Goal: Information Seeking & Learning: Learn about a topic

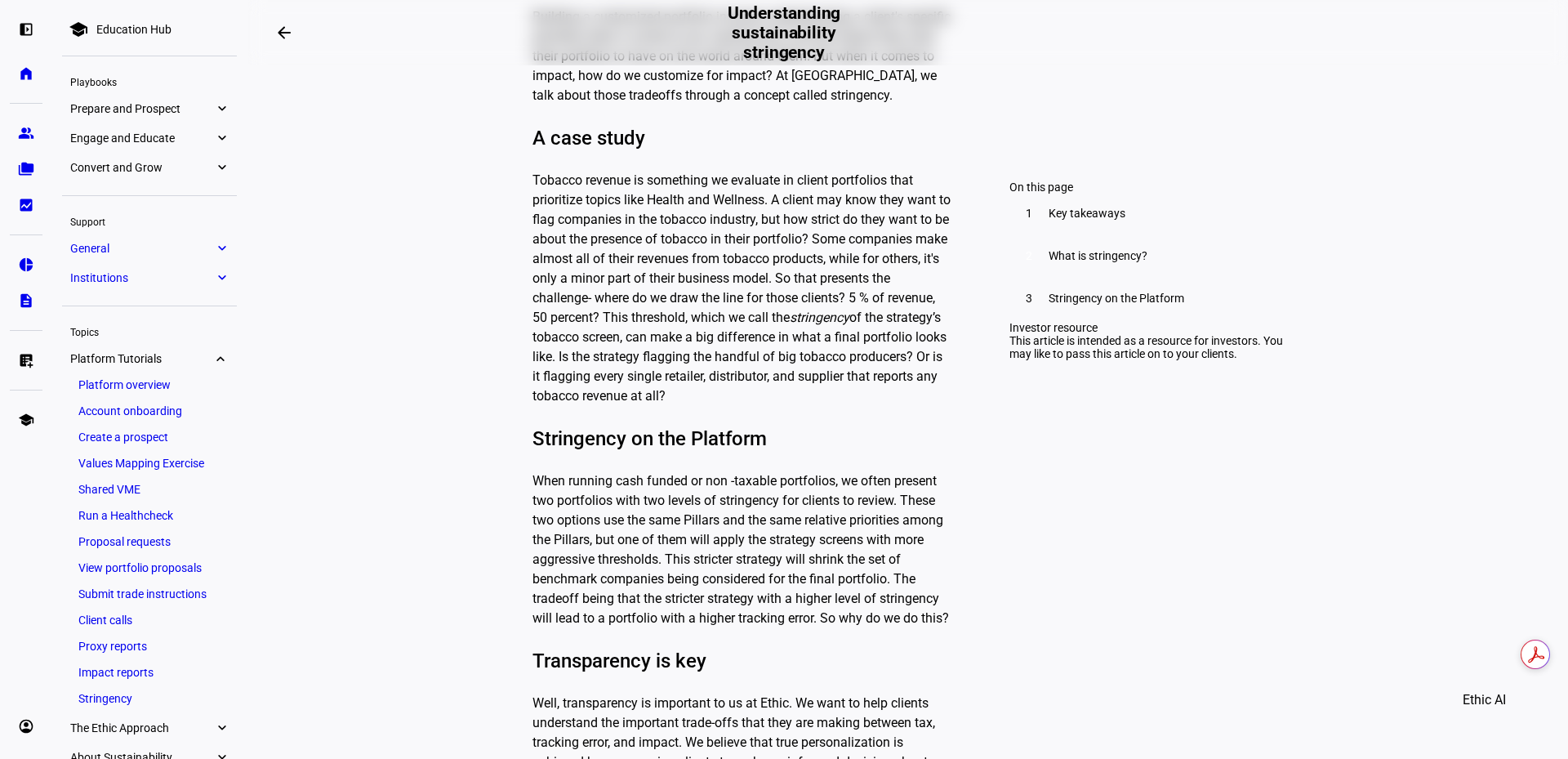
scroll to position [1062, 0]
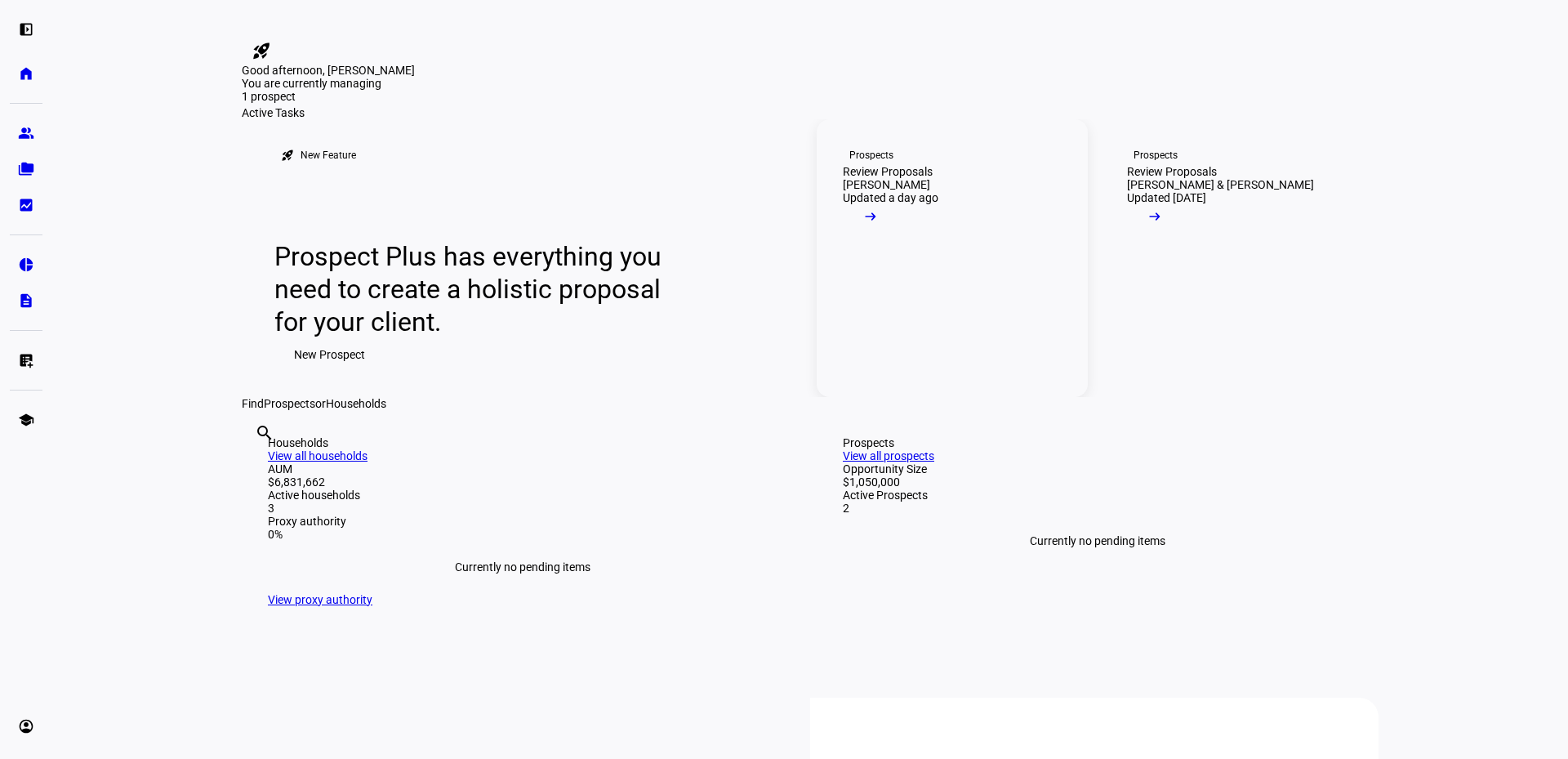
click at [1012, 397] on link "Prospects Review Proposals [PERSON_NAME] Updated a day ago arrow_right_alt" at bounding box center [952, 258] width 272 height 278
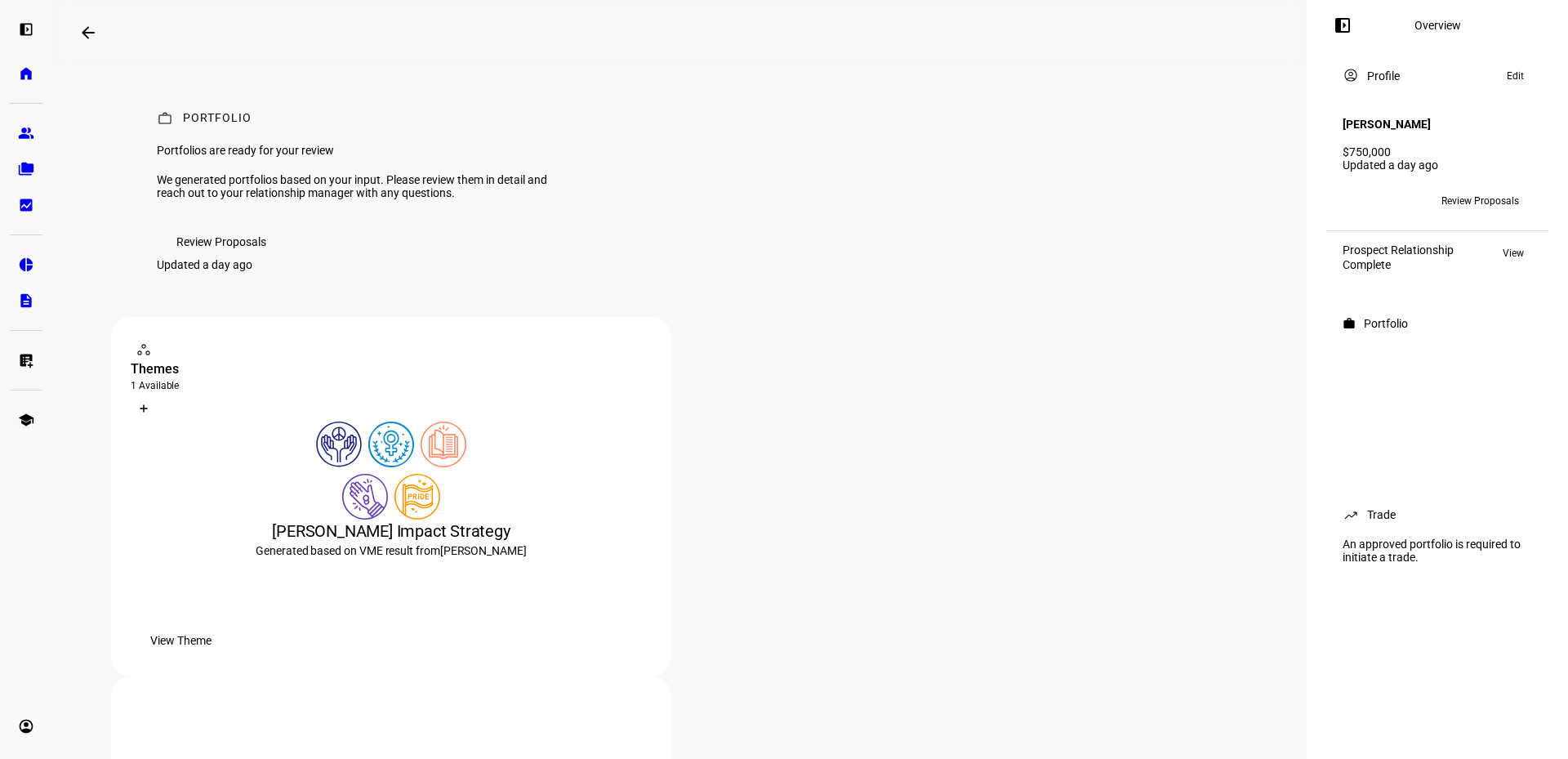
click at [256, 258] on span "Review Proposals" at bounding box center [221, 242] width 90 height 32
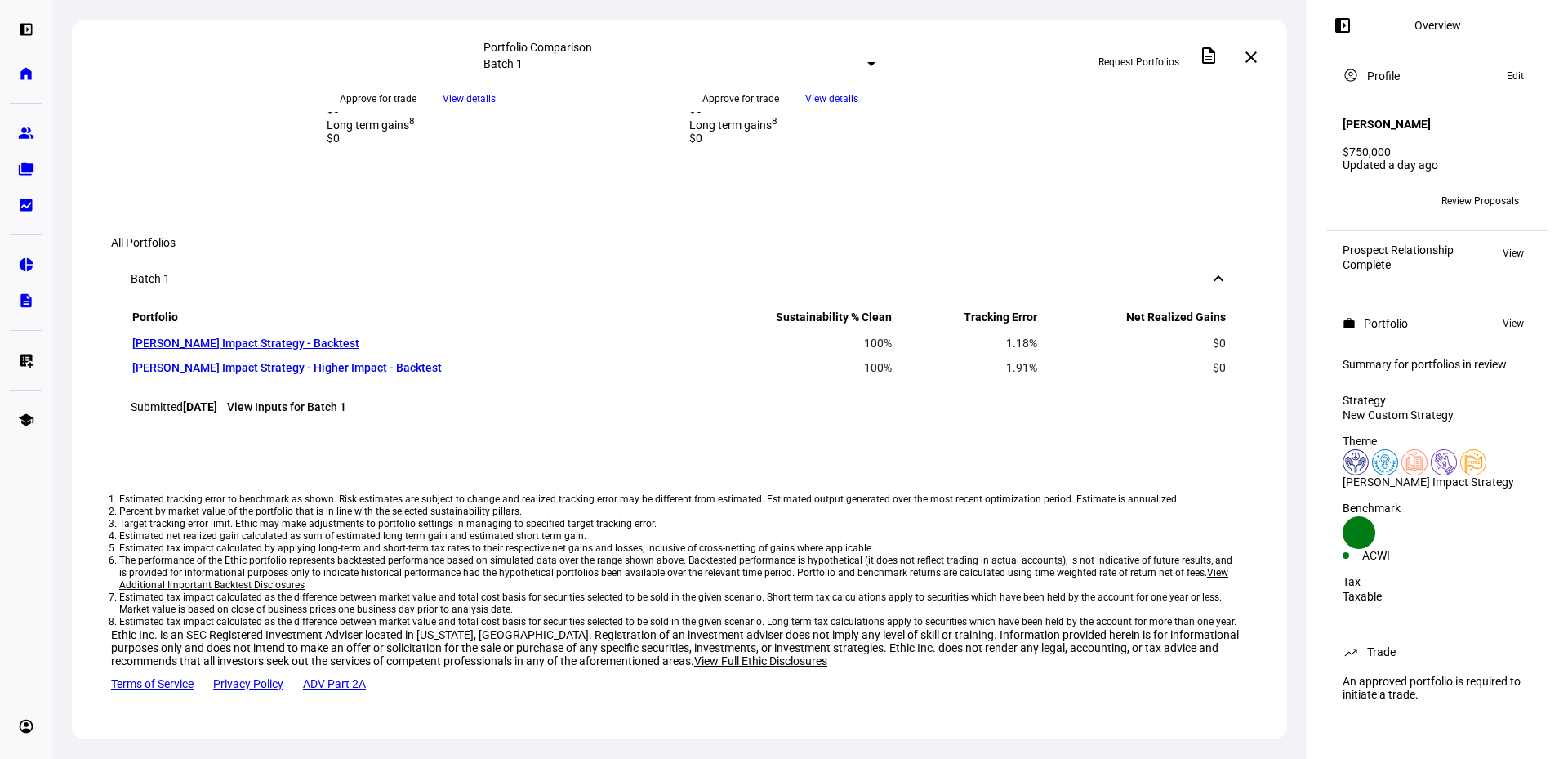
scroll to position [1634, 0]
click at [298, 350] on link "[PERSON_NAME] Impact Strategy - Backtest" at bounding box center [245, 343] width 227 height 13
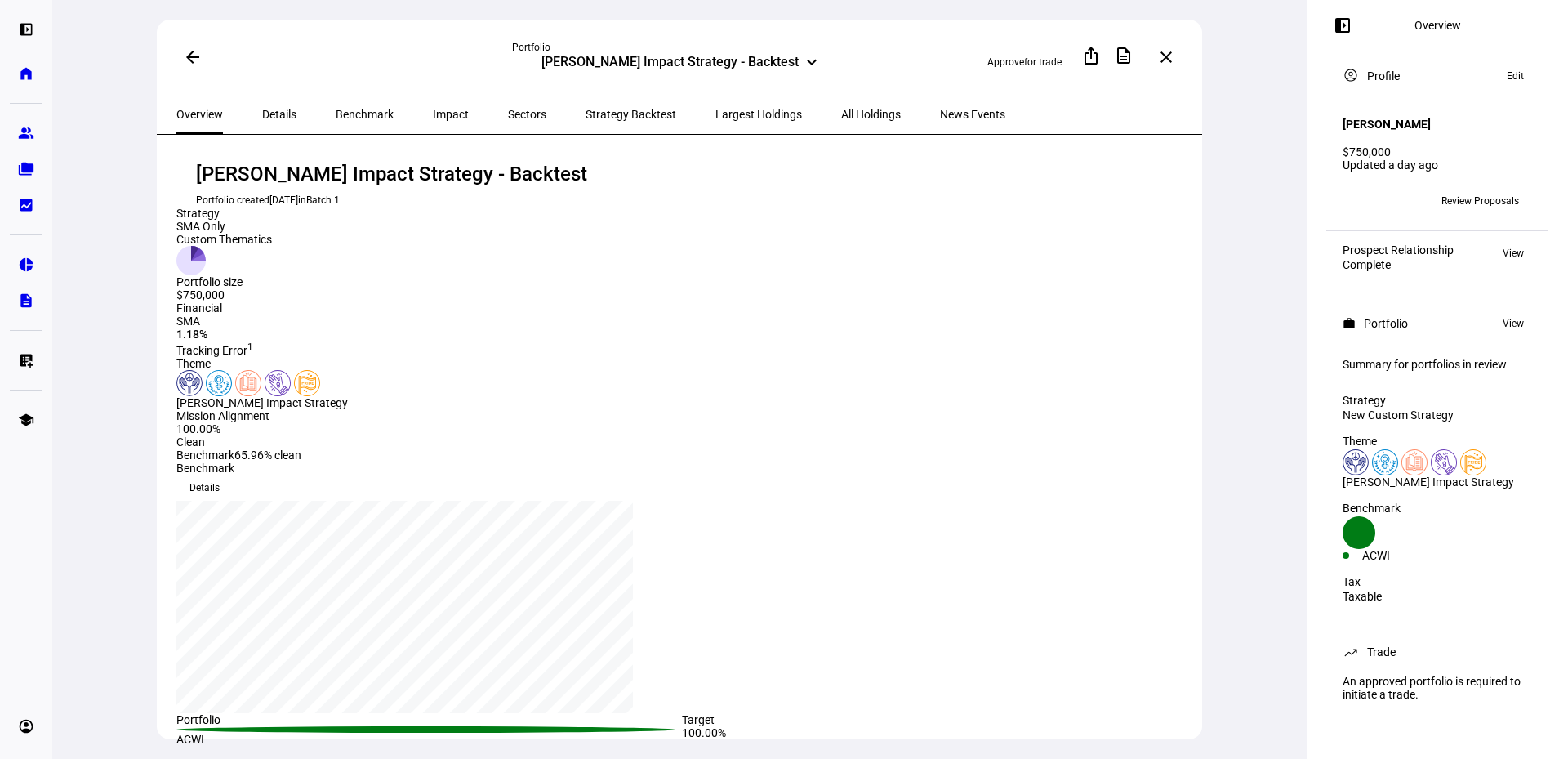
click at [716, 109] on span "Largest Holdings" at bounding box center [759, 114] width 86 height 12
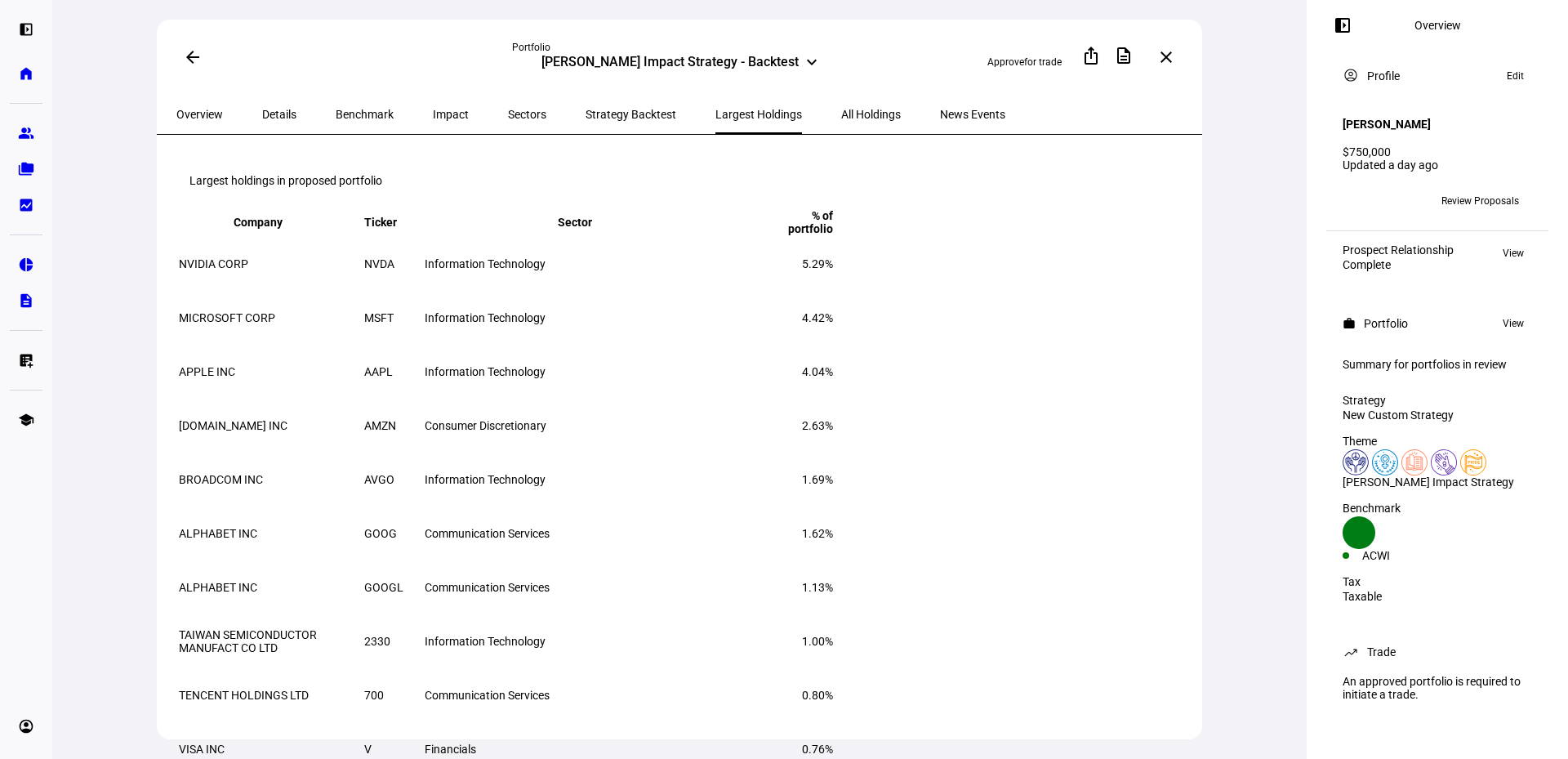
click at [432, 122] on span "Impact" at bounding box center [450, 114] width 36 height 40
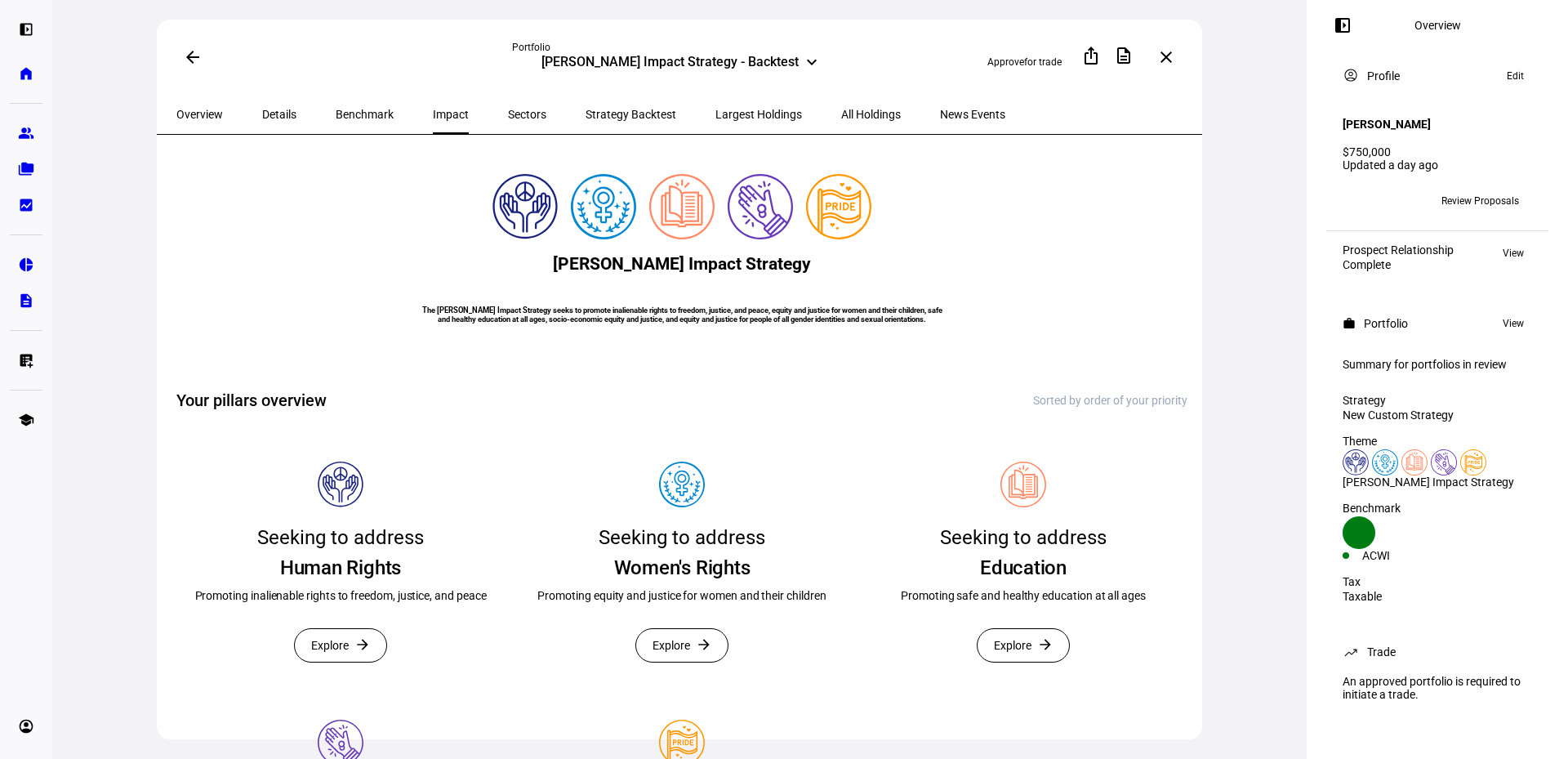
click at [716, 112] on span "Largest Holdings" at bounding box center [759, 114] width 86 height 12
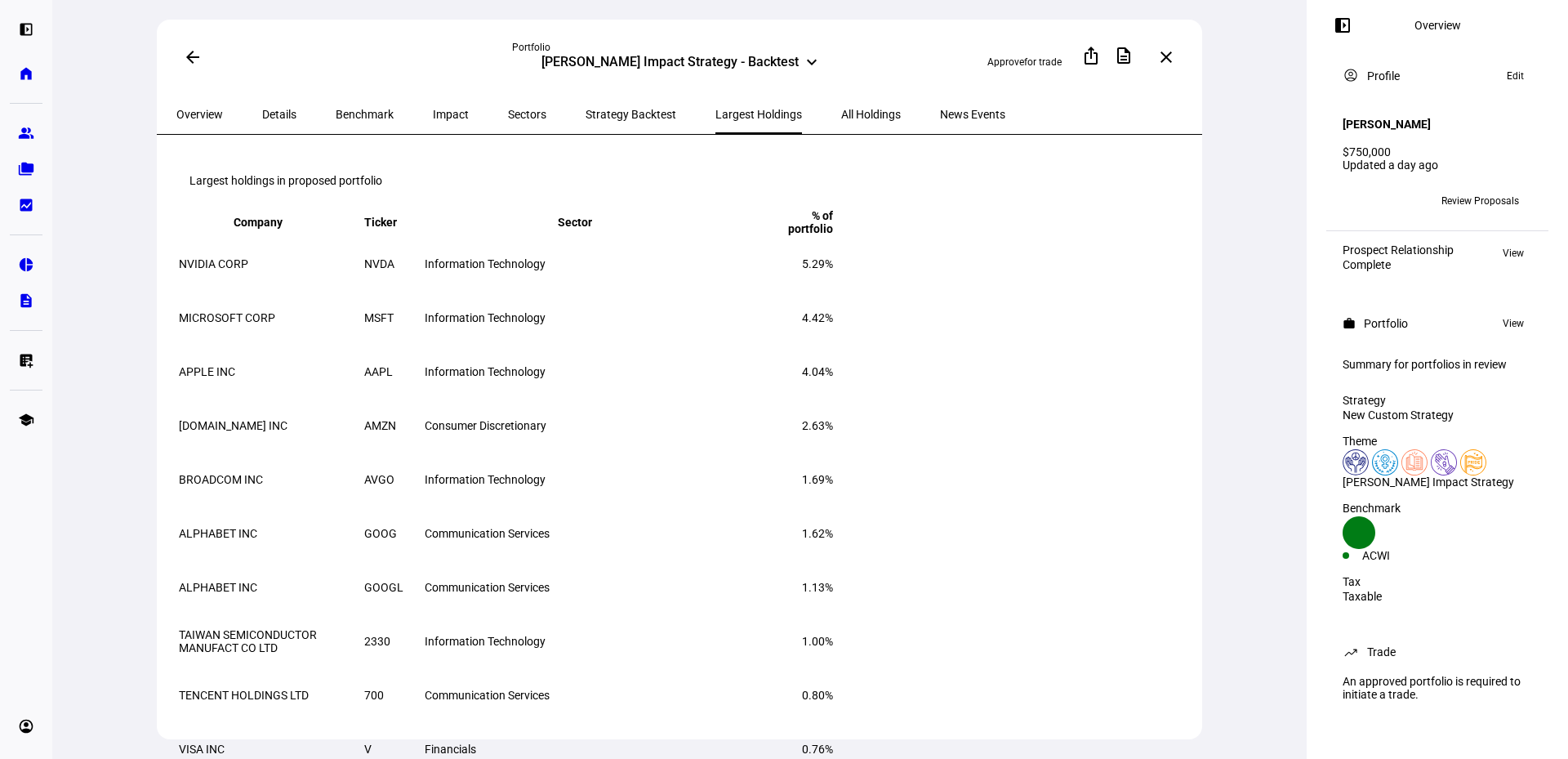
click at [335, 109] on span "Benchmark" at bounding box center [364, 114] width 58 height 12
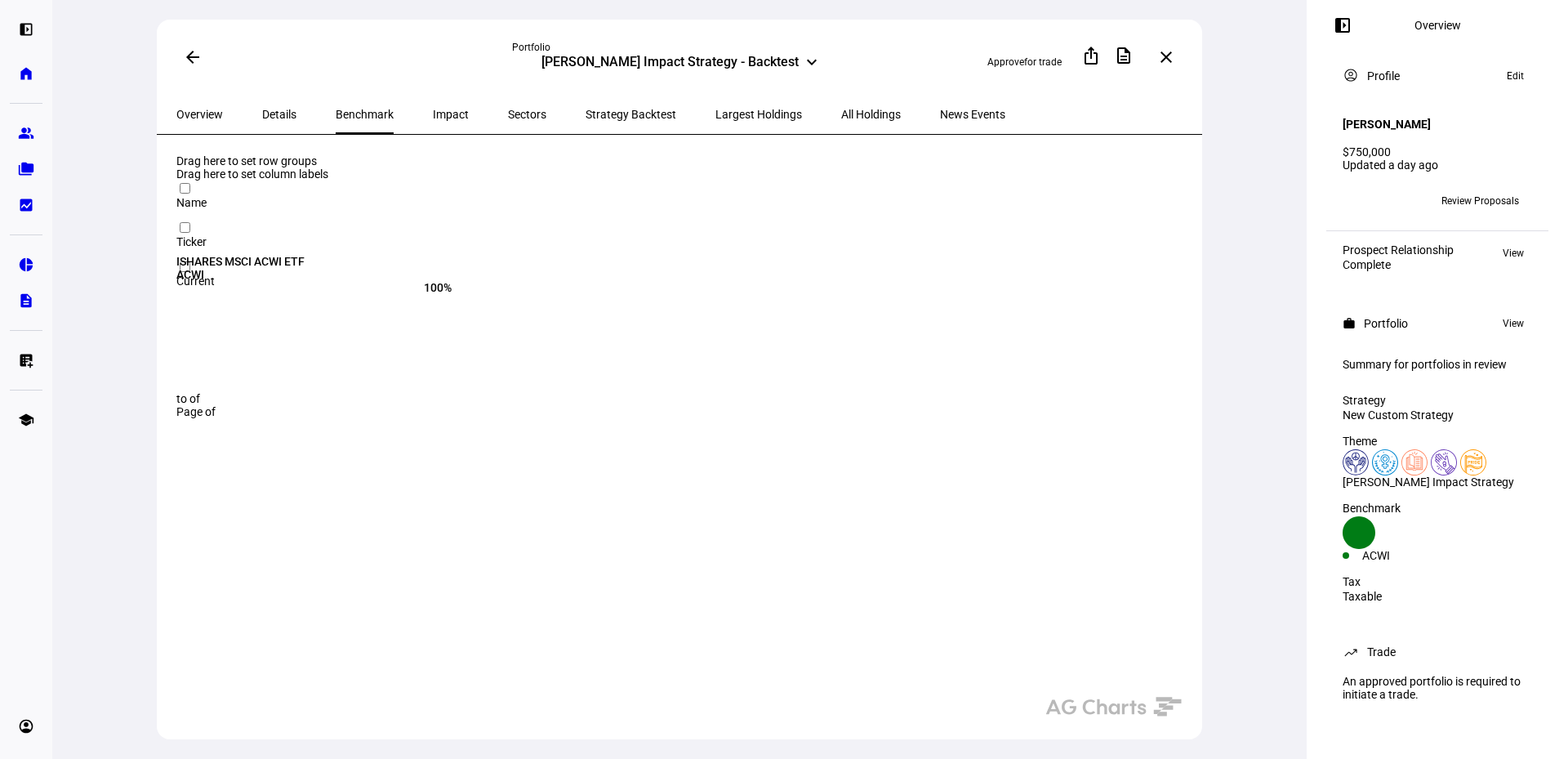
click at [432, 109] on span "Impact" at bounding box center [450, 114] width 36 height 12
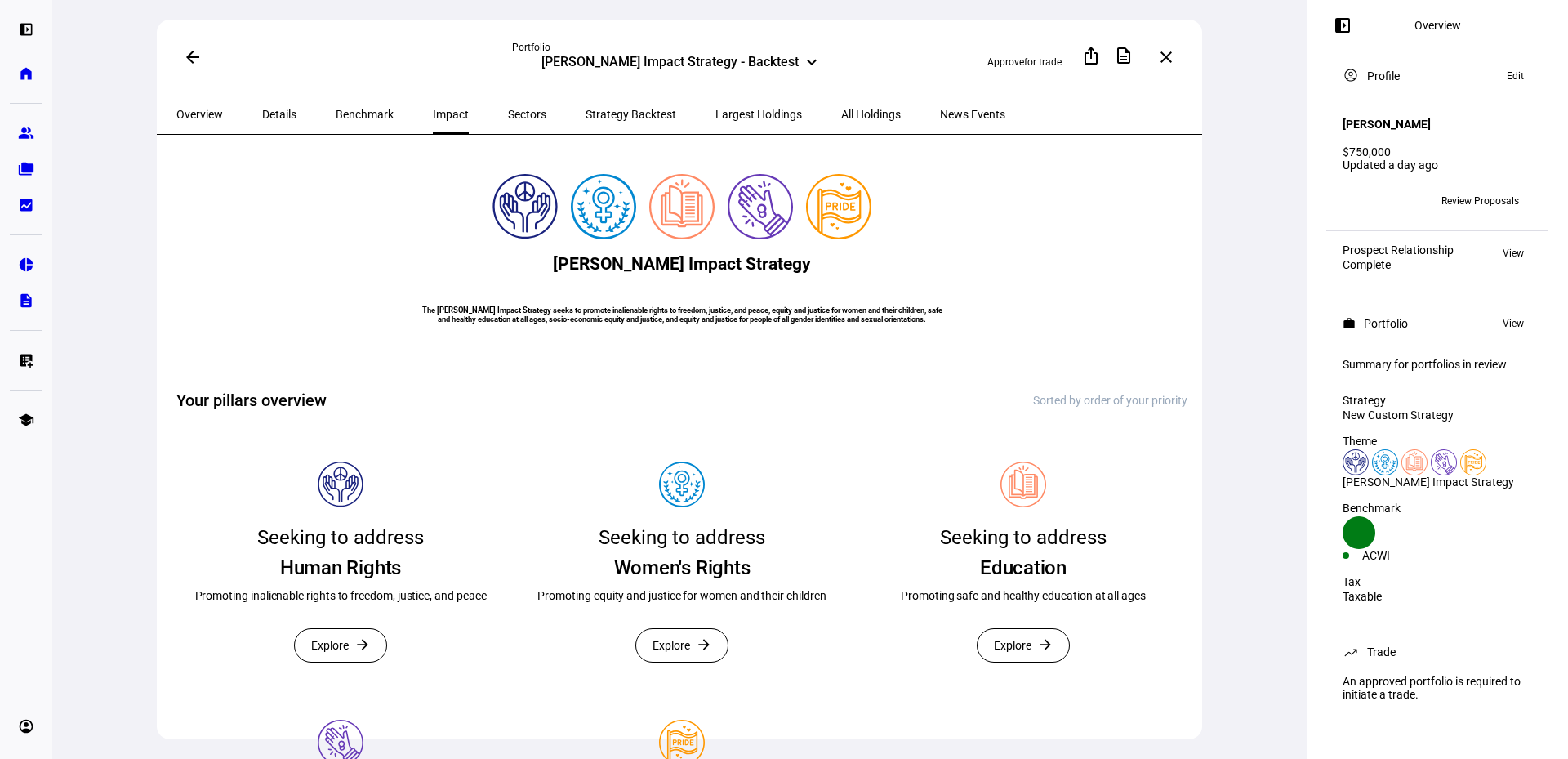
click at [508, 112] on span "Sectors" at bounding box center [527, 114] width 39 height 12
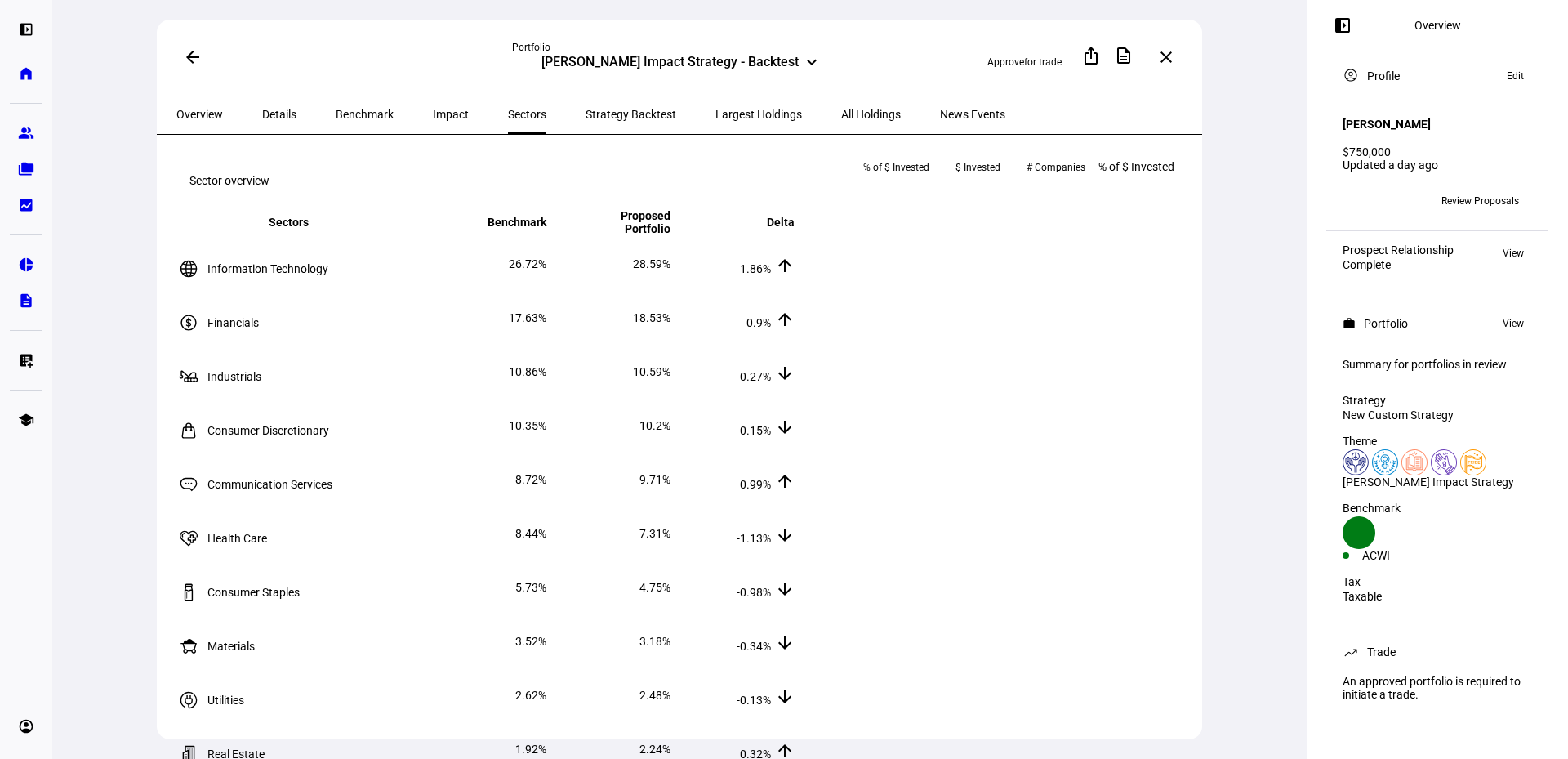
click at [266, 109] on span "Details" at bounding box center [280, 114] width 34 height 12
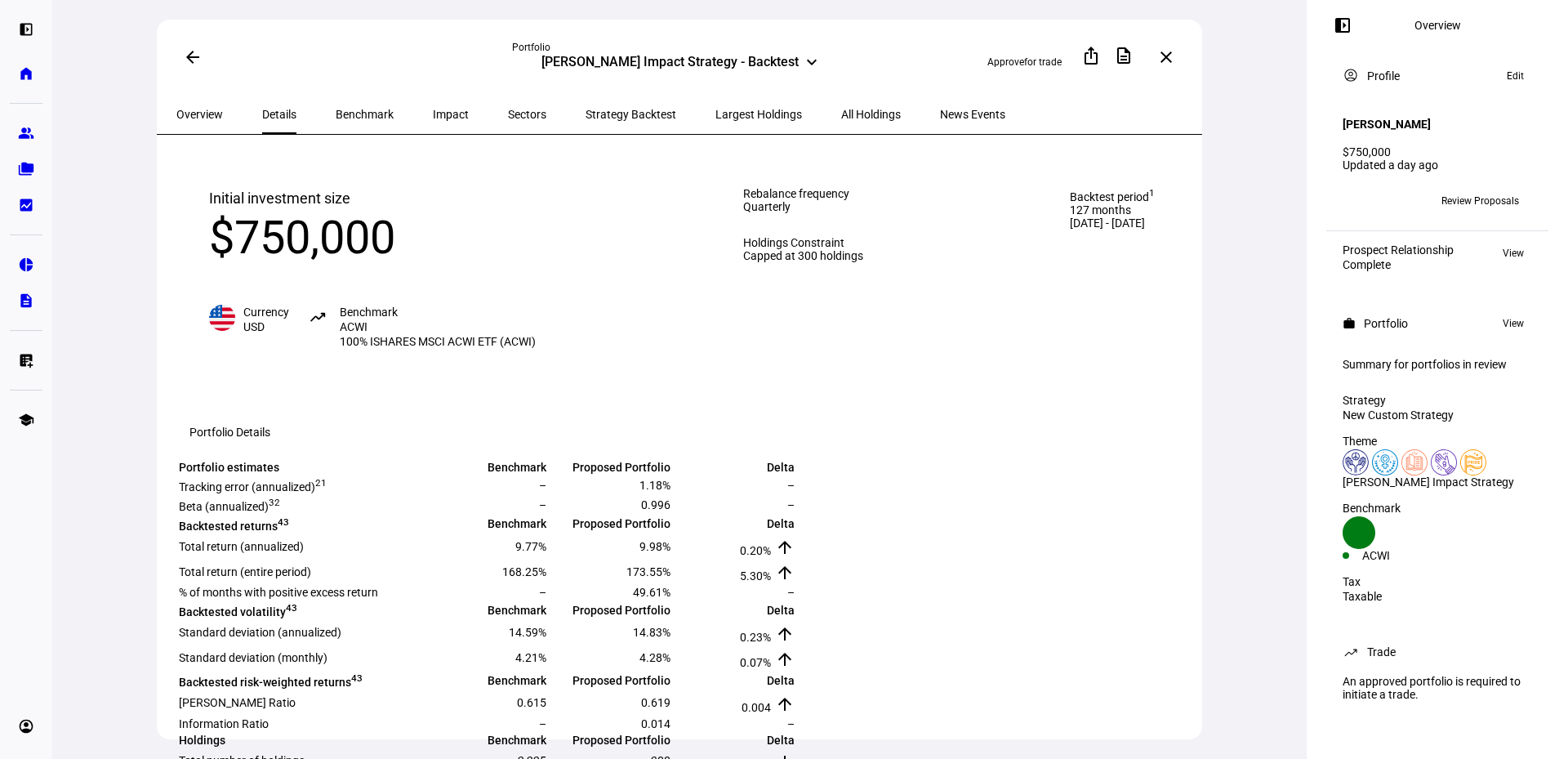
click at [211, 114] on span "Overview" at bounding box center [200, 114] width 47 height 12
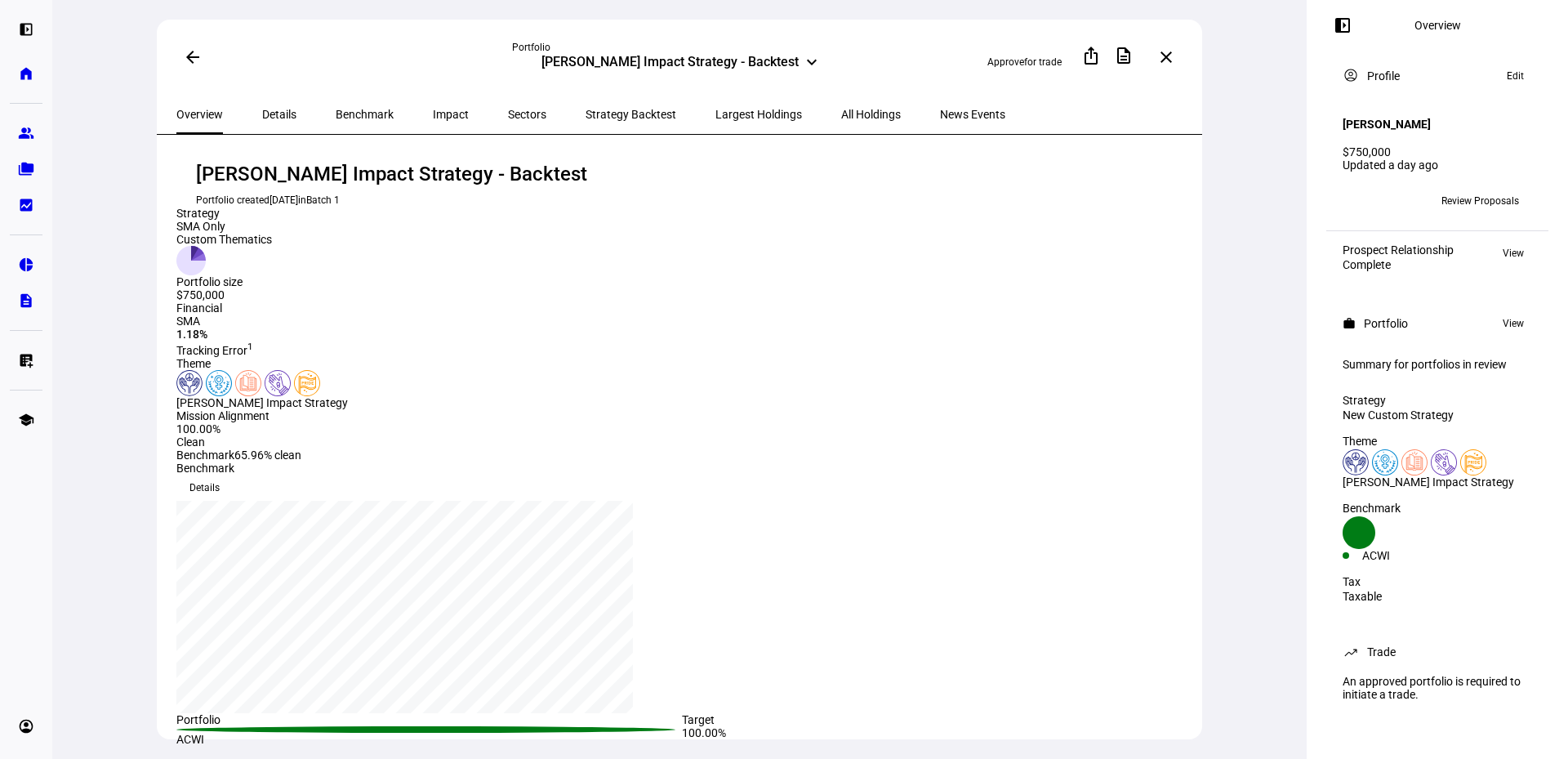
click at [940, 113] on span "News Events" at bounding box center [973, 114] width 66 height 12
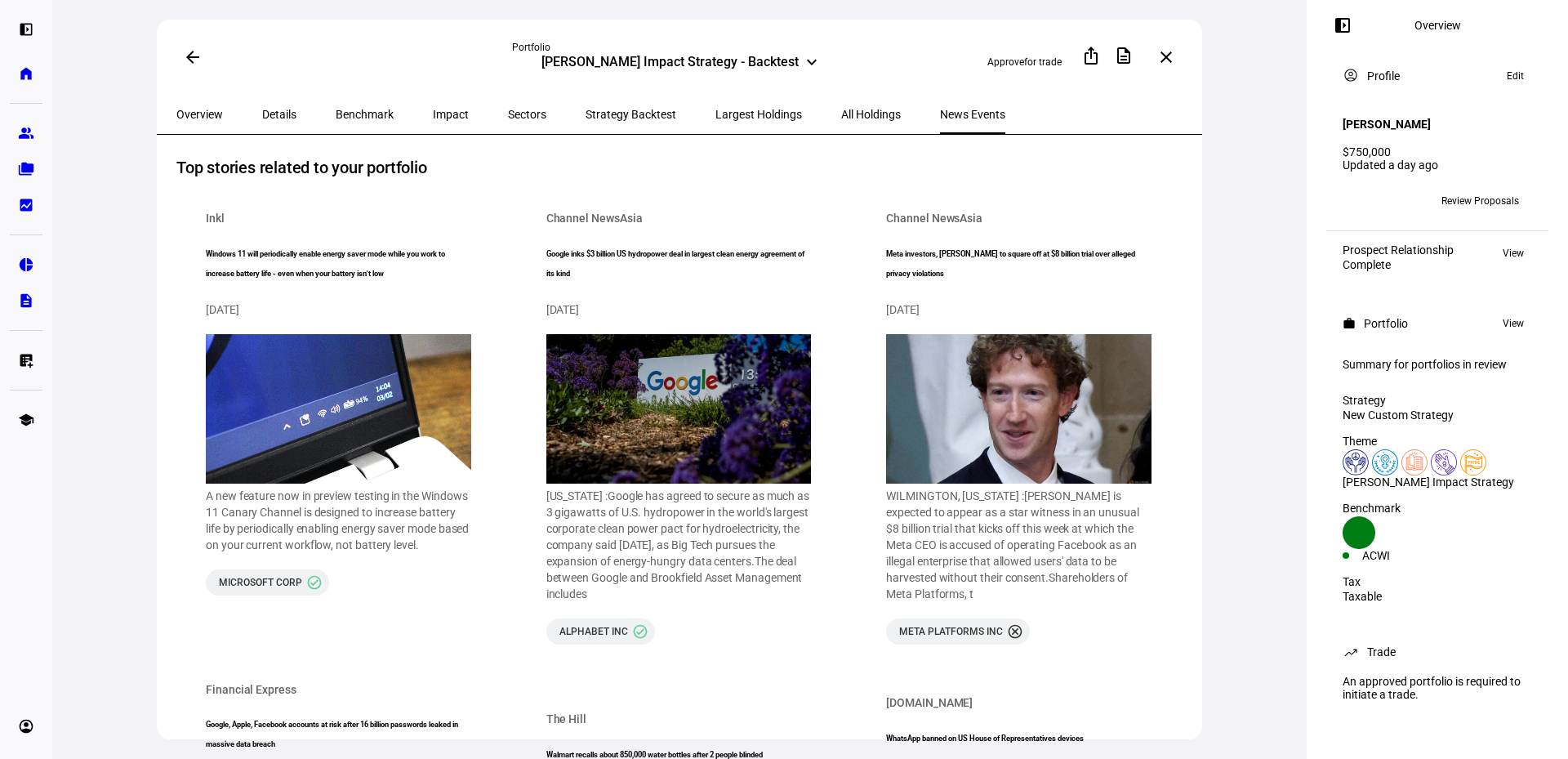
click at [842, 94] on span "All Holdings" at bounding box center [871, 114] width 59 height 40
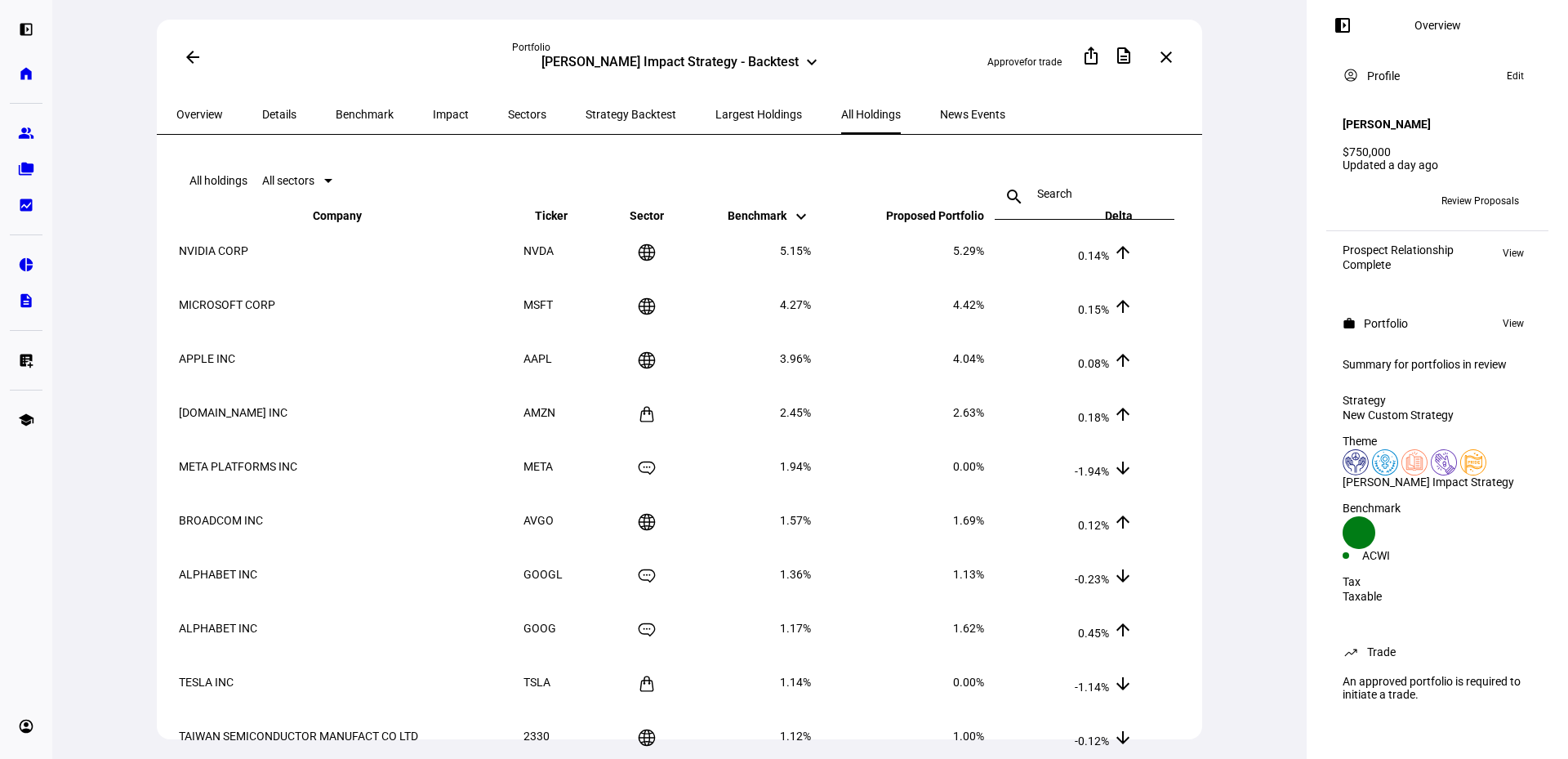
click at [716, 112] on span "Largest Holdings" at bounding box center [759, 114] width 86 height 12
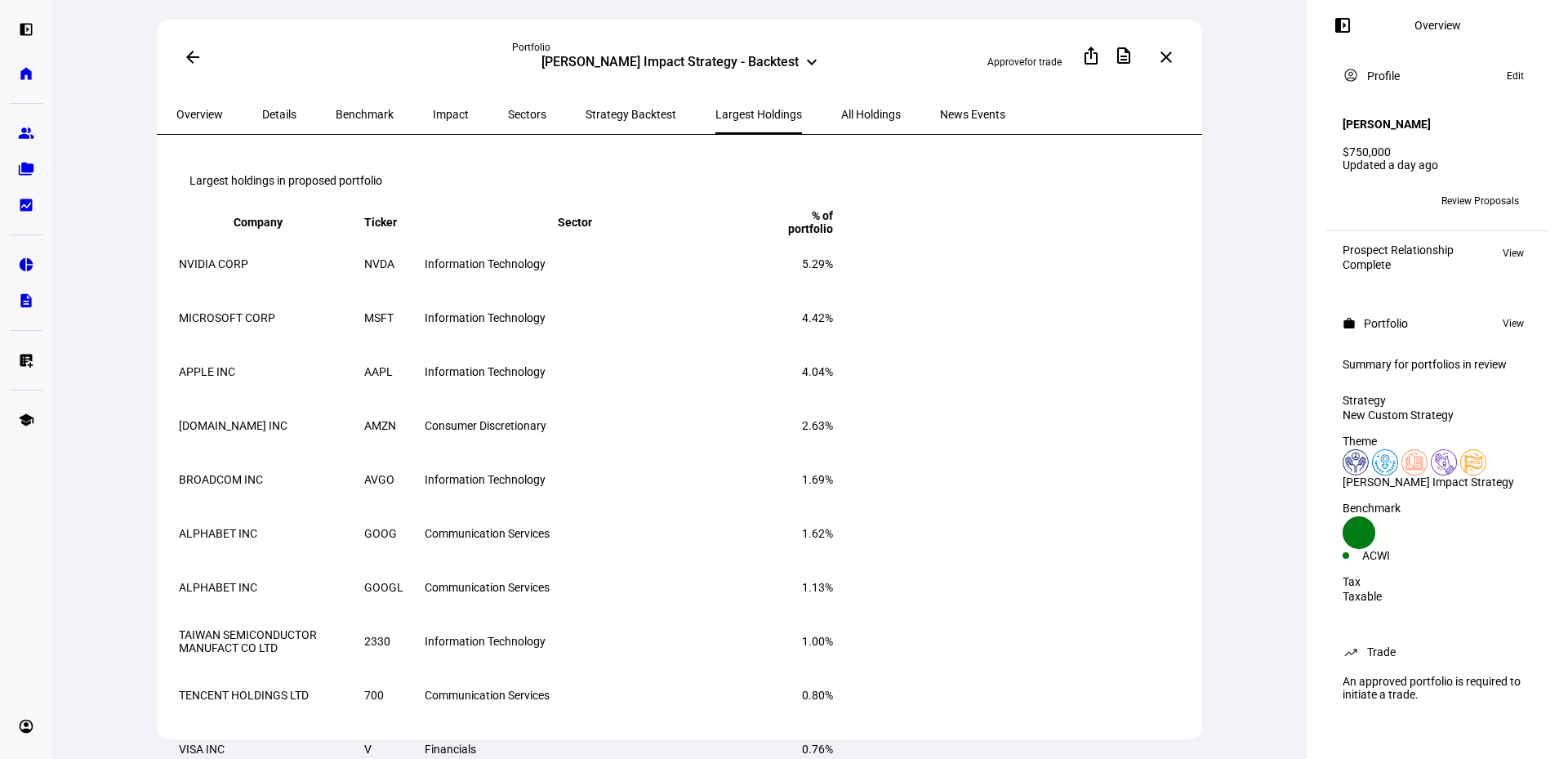
click at [585, 109] on span "Strategy Backtest" at bounding box center [630, 114] width 91 height 12
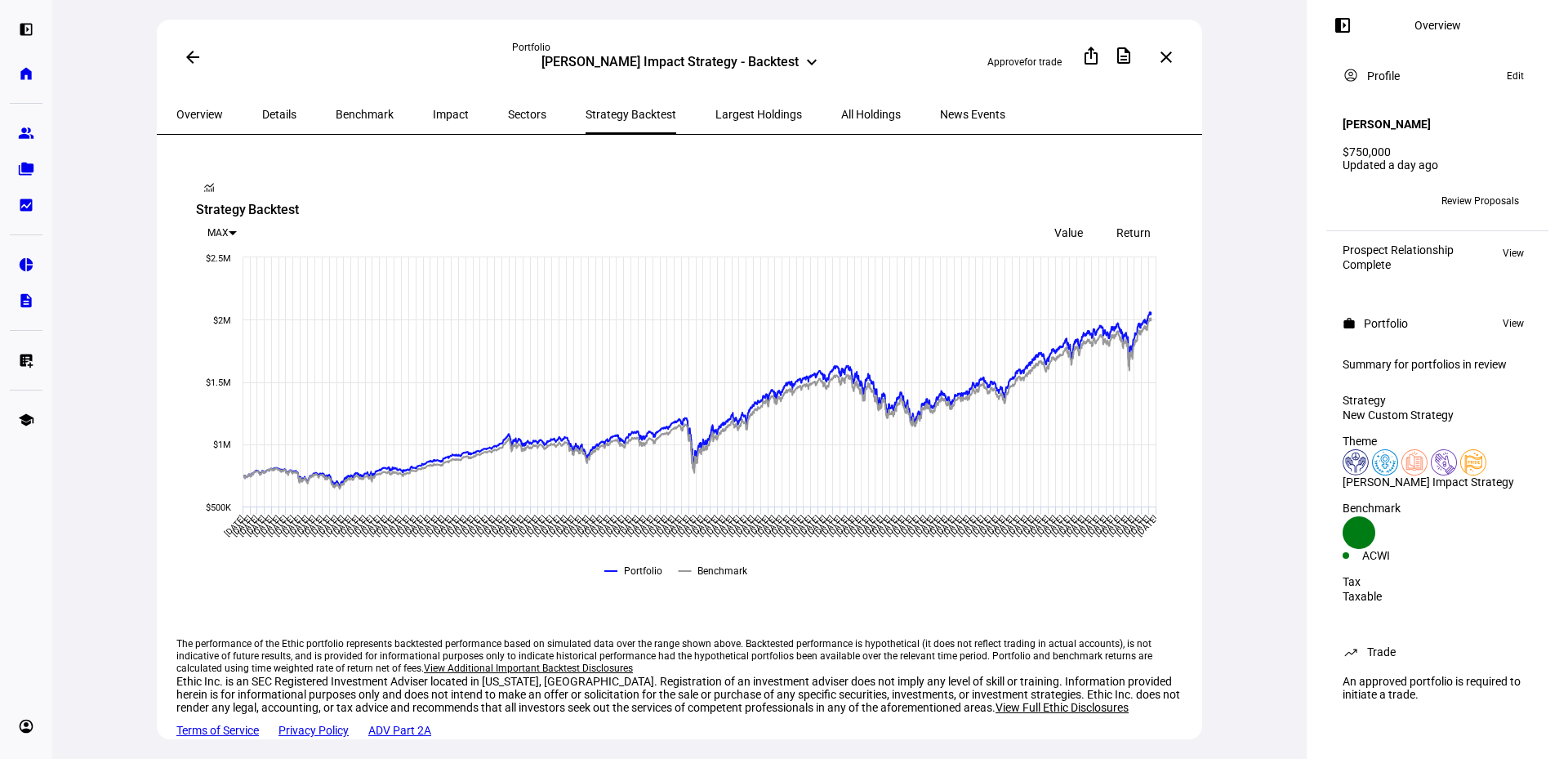
click at [716, 117] on span "Largest Holdings" at bounding box center [759, 114] width 86 height 12
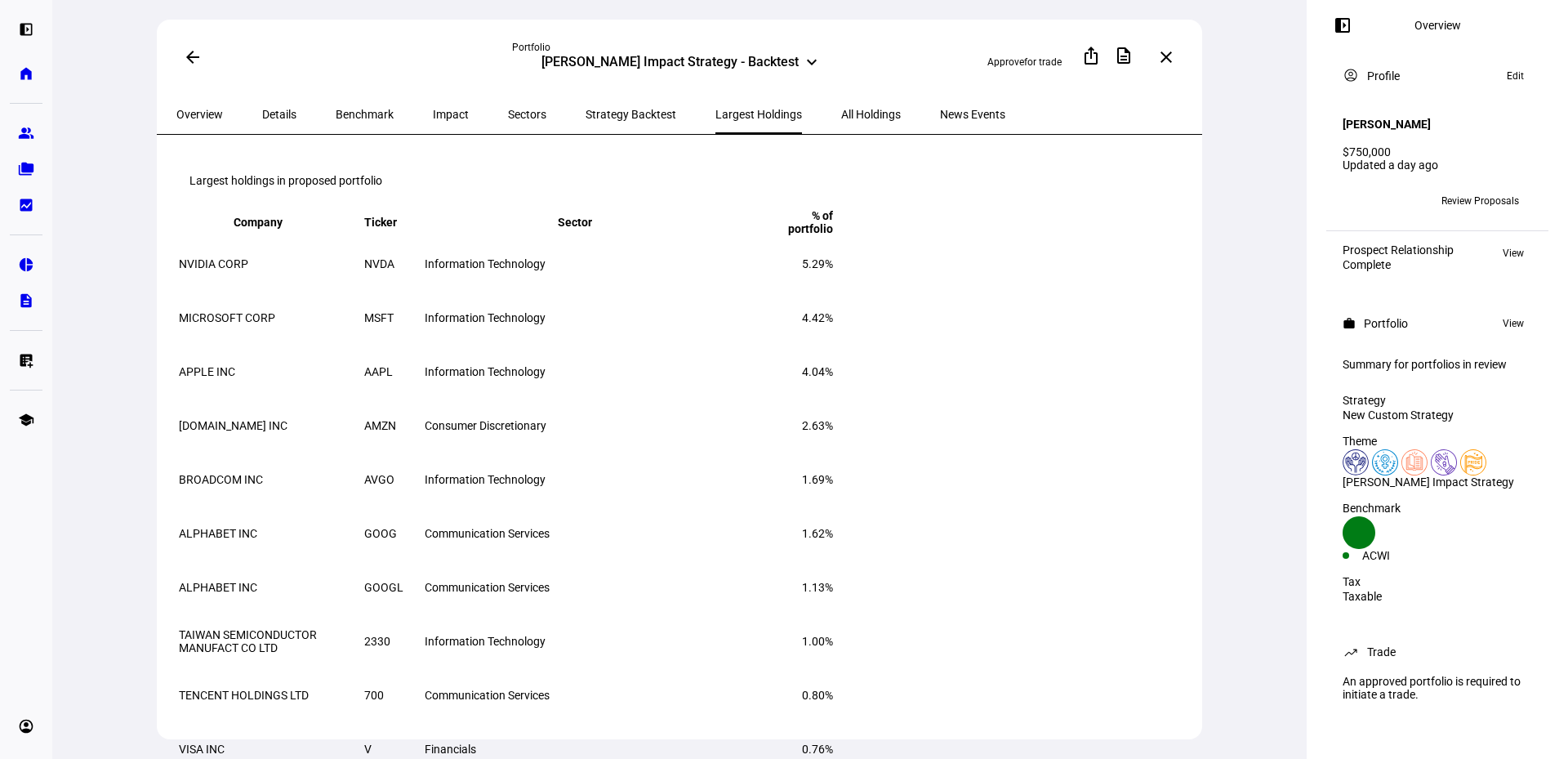
click at [325, 397] on td "APPLE INC" at bounding box center [270, 371] width 183 height 52
click at [225, 379] on span "APPLE INC" at bounding box center [207, 371] width 57 height 13
click at [707, 362] on td "Information Technology" at bounding box center [586, 371] width 326 height 52
drag, startPoint x: 655, startPoint y: 389, endPoint x: 646, endPoint y: 392, distance: 9.5
click at [546, 379] on span "Information Technology" at bounding box center [485, 371] width 120 height 13
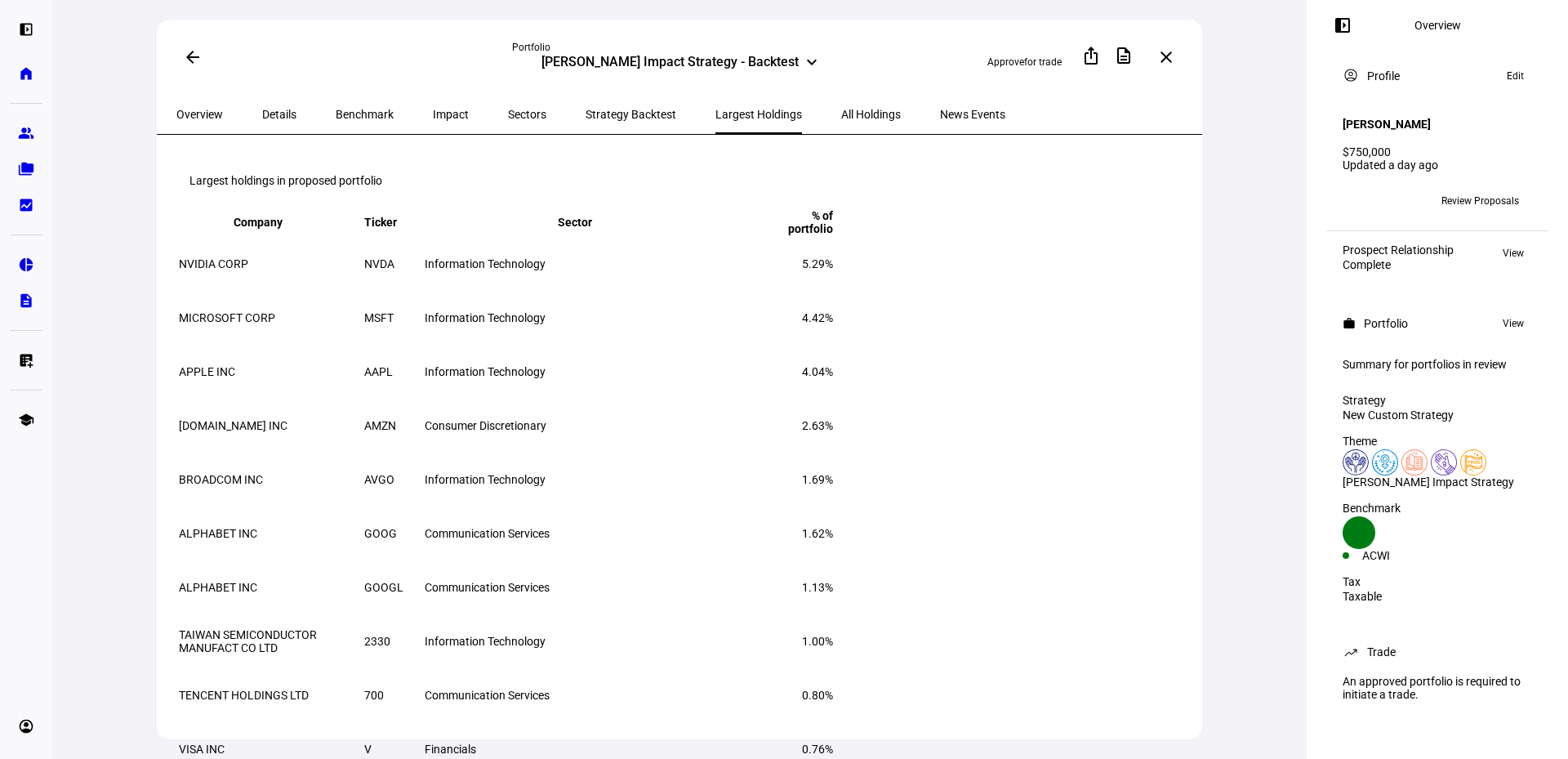
click at [546, 379] on span "Information Technology" at bounding box center [485, 371] width 120 height 13
click at [585, 97] on span "Strategy Backtest" at bounding box center [630, 114] width 91 height 40
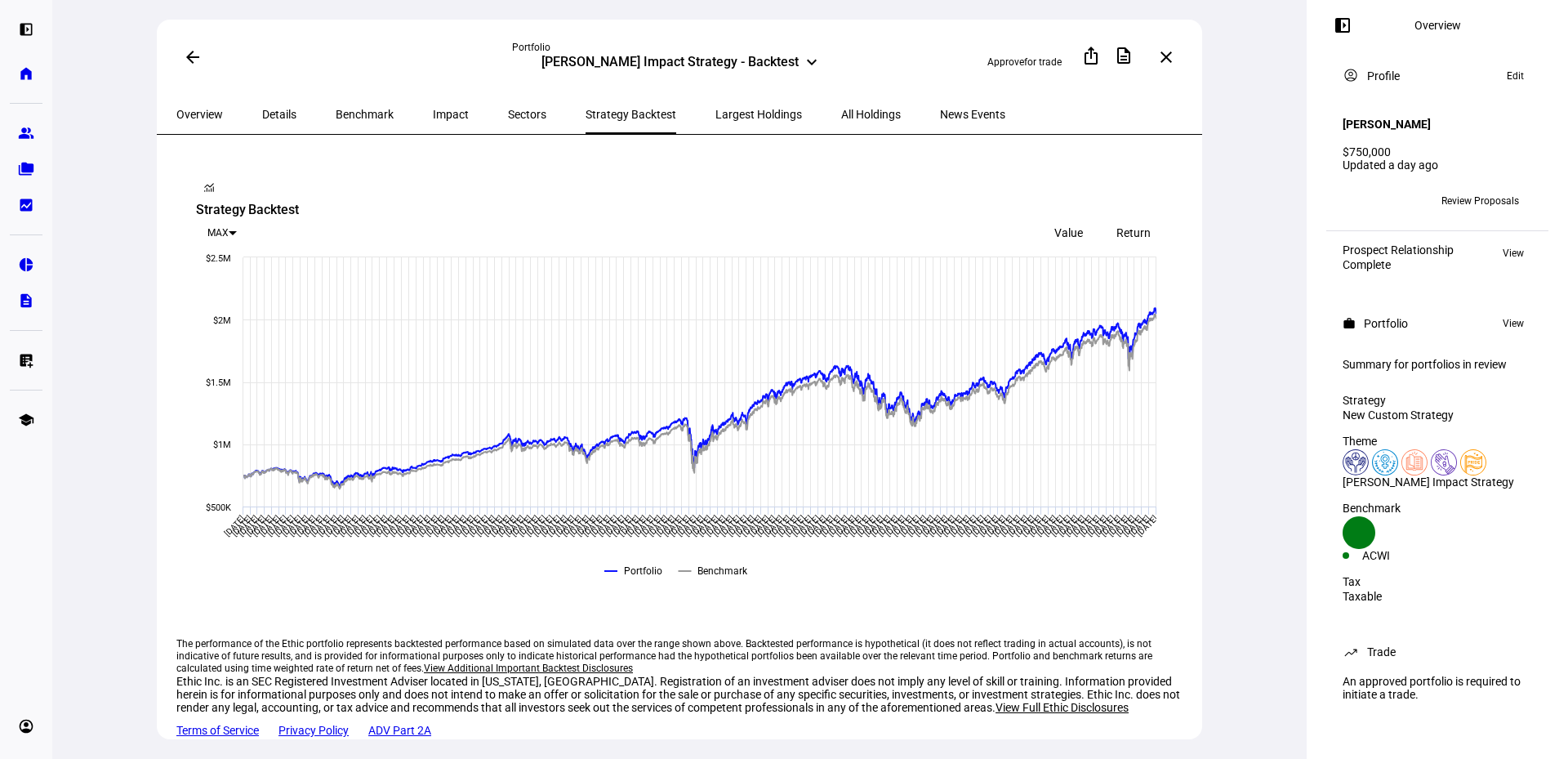
click at [432, 103] on span "Impact" at bounding box center [450, 114] width 36 height 40
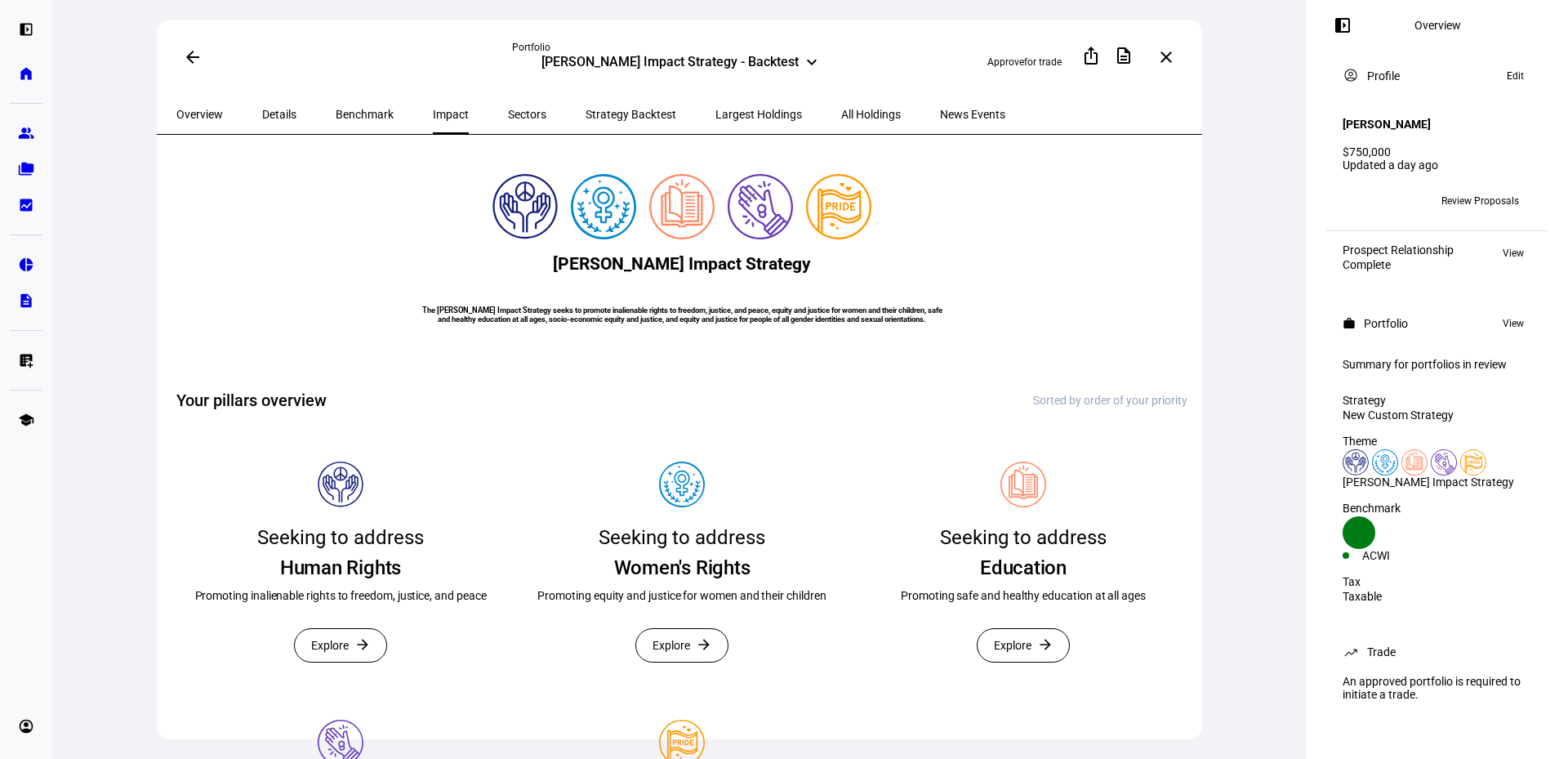
click at [508, 111] on span "Sectors" at bounding box center [527, 114] width 39 height 12
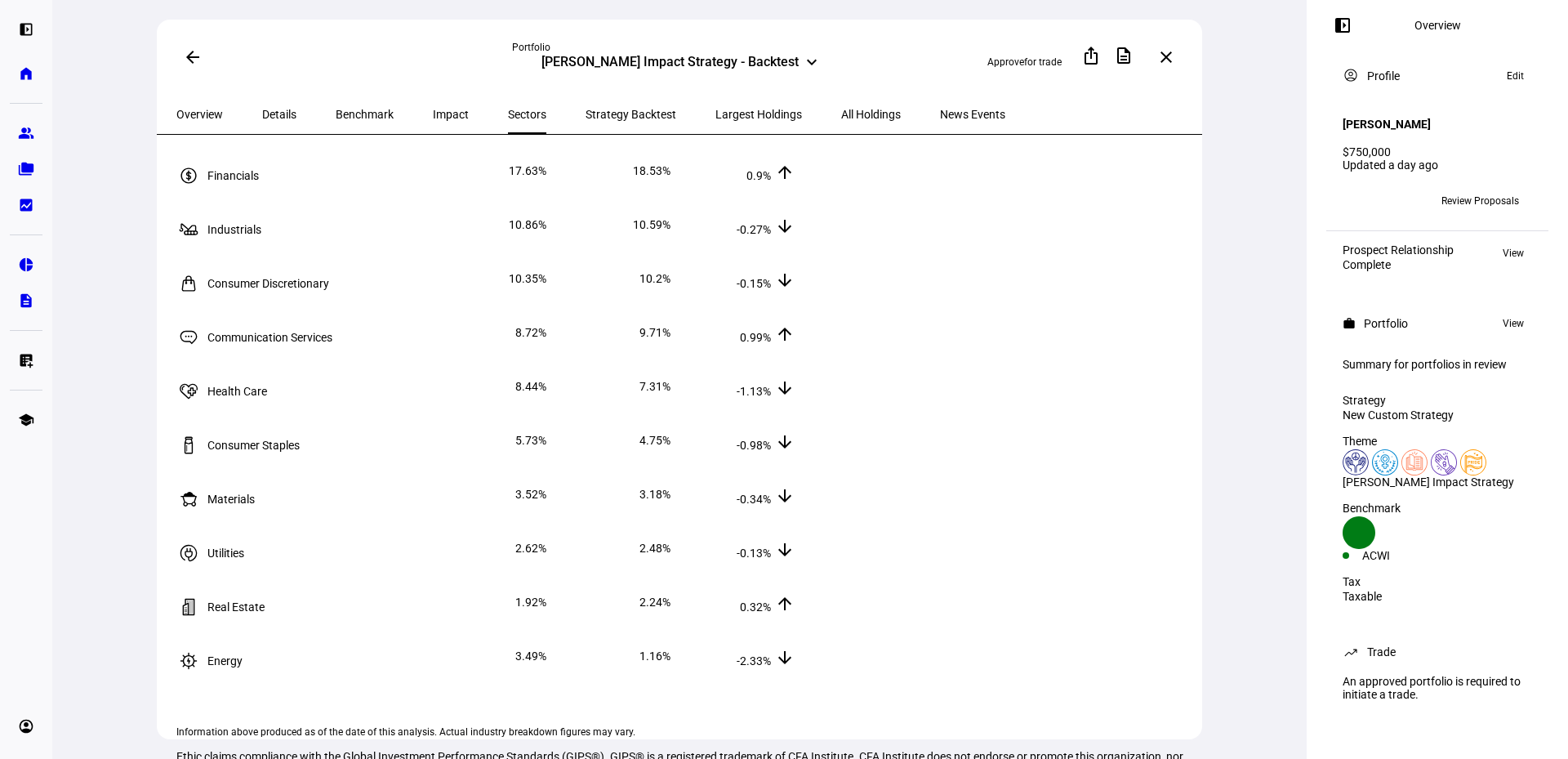
scroll to position [326, 0]
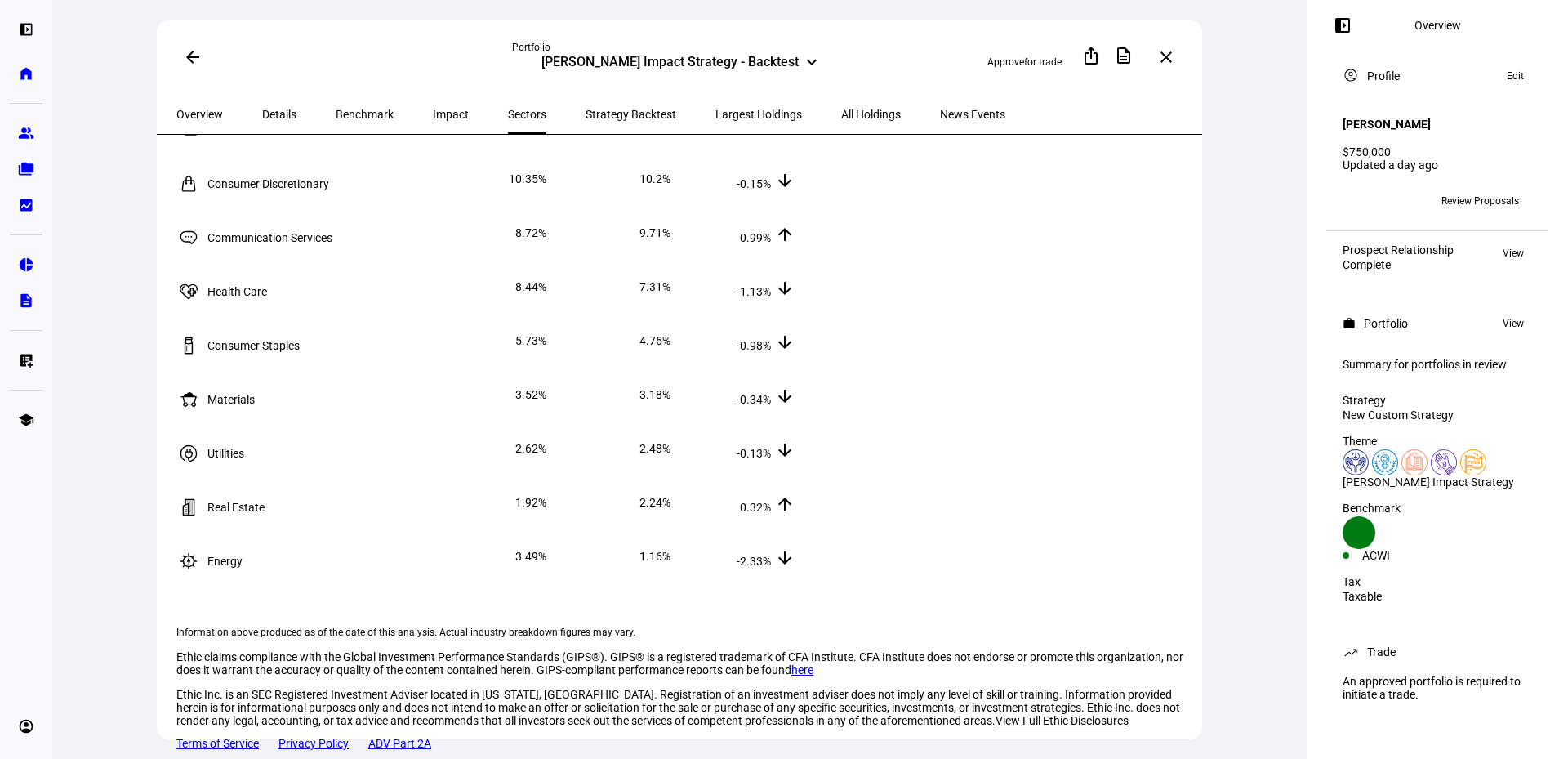
click at [266, 112] on span "Details" at bounding box center [280, 114] width 34 height 12
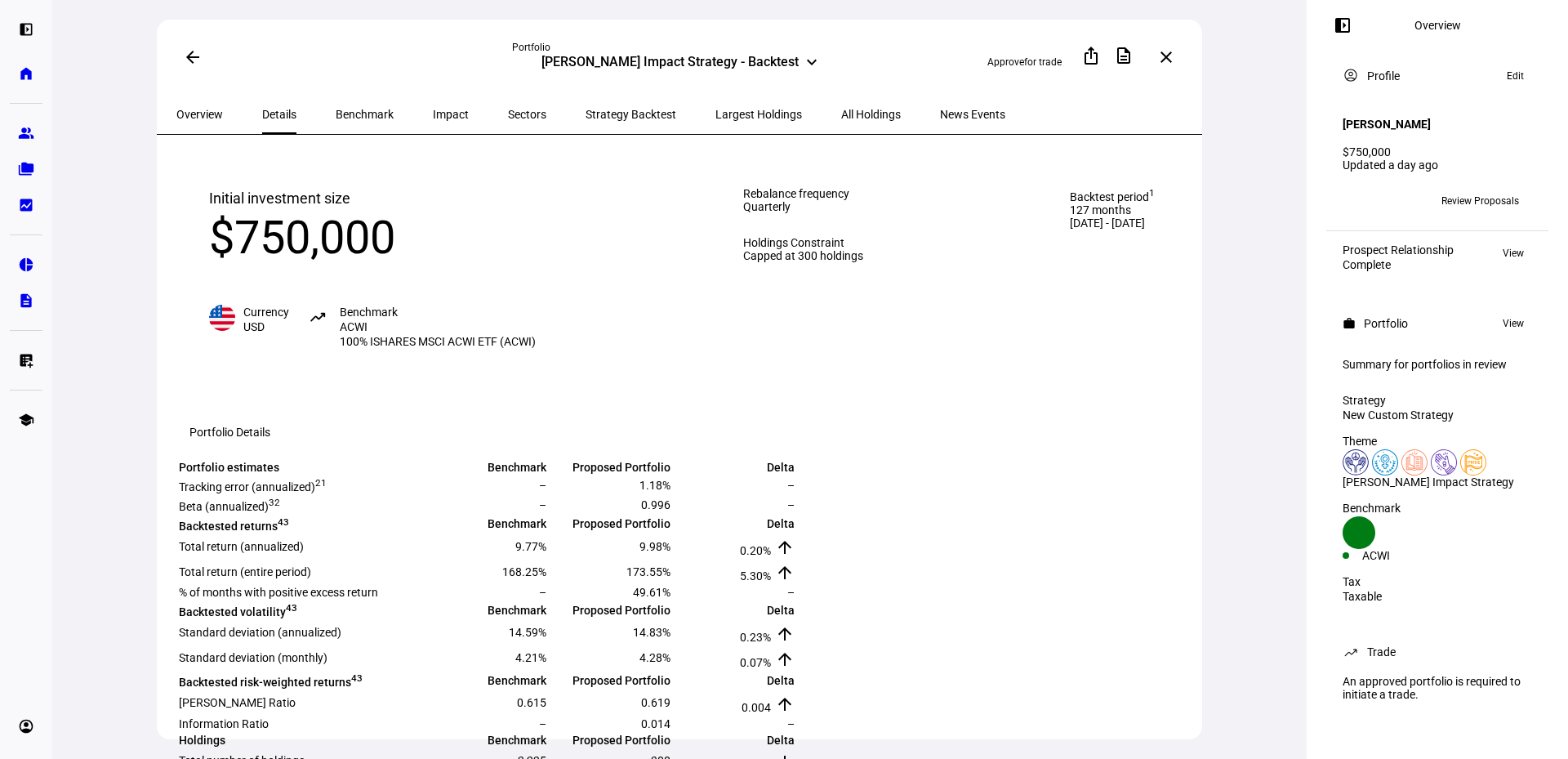
click at [192, 51] on mat-icon "arrow_back" at bounding box center [192, 58] width 20 height 20
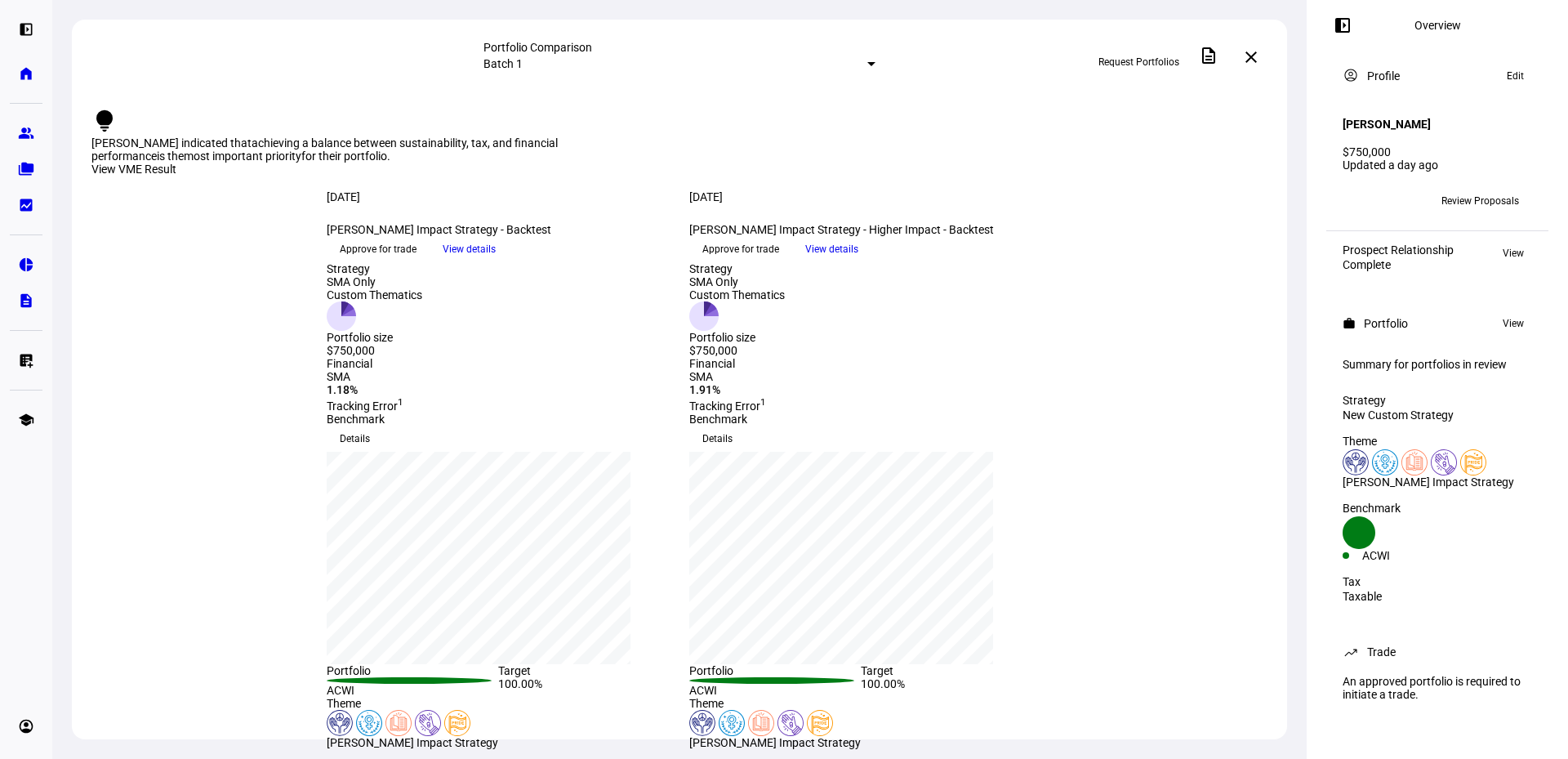
click at [1168, 163] on div "View VME Result" at bounding box center [680, 170] width 1176 height 14
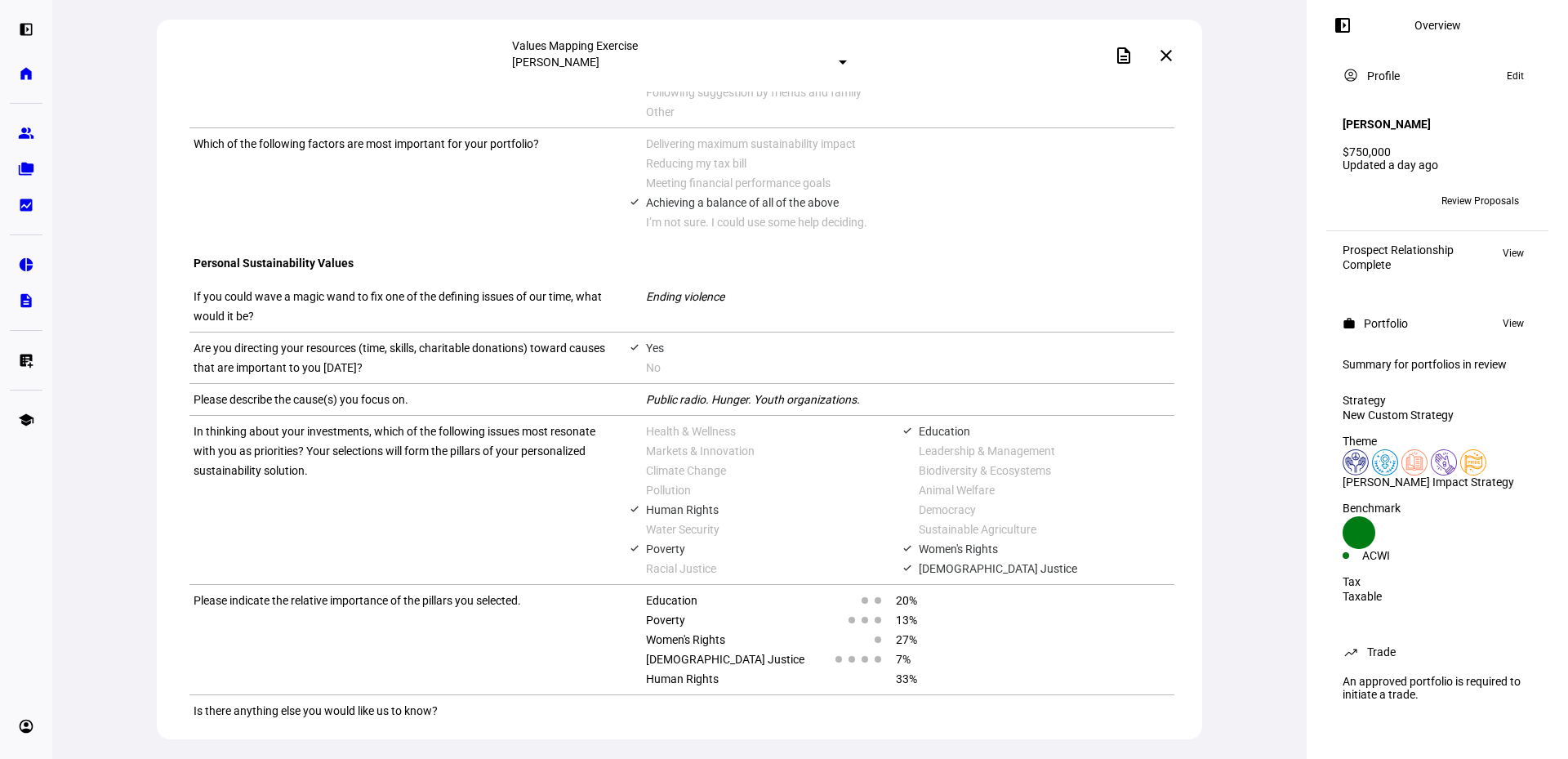
scroll to position [1030, 0]
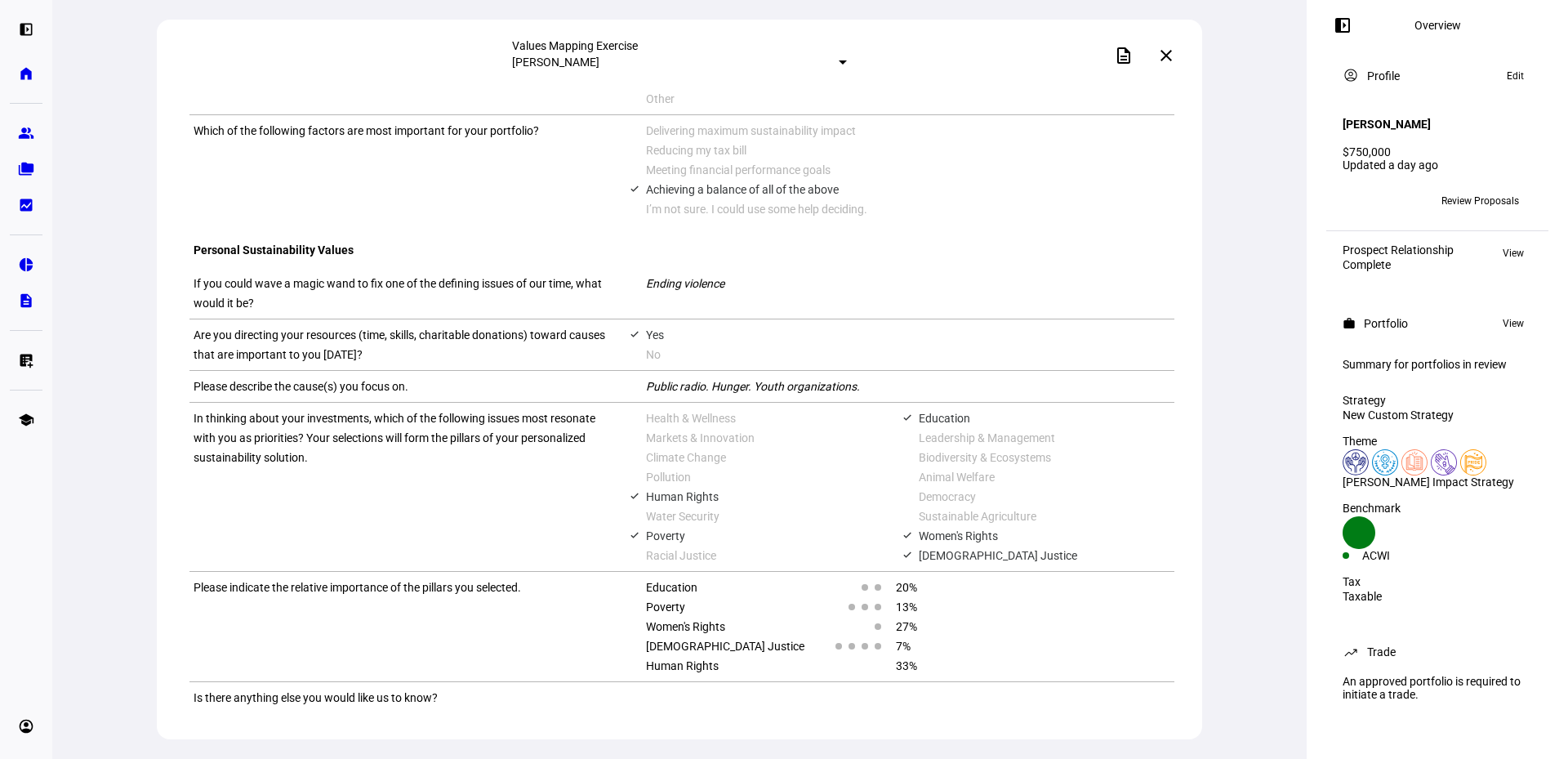
click at [1155, 61] on span at bounding box center [1166, 56] width 40 height 40
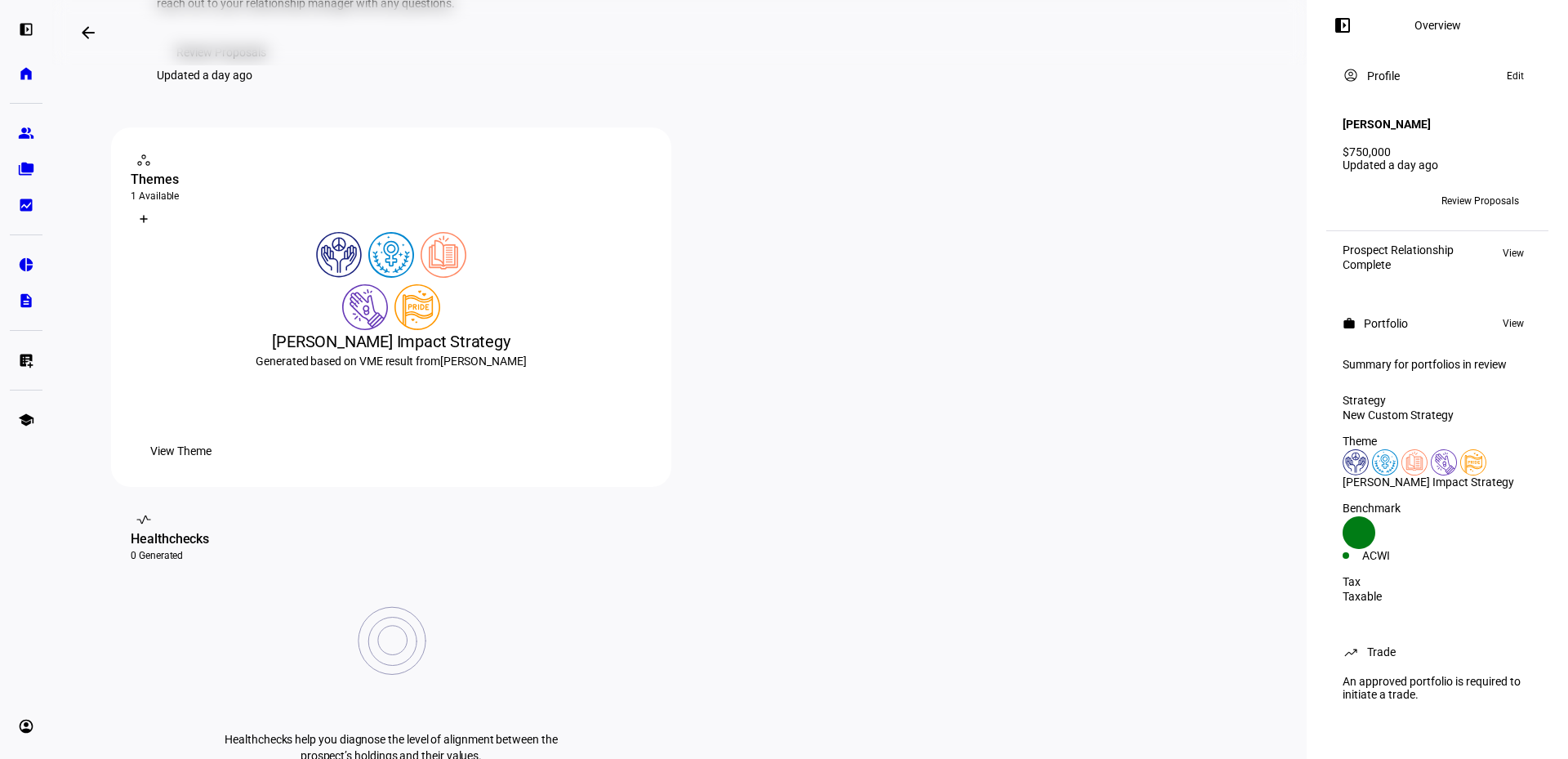
scroll to position [246, 0]
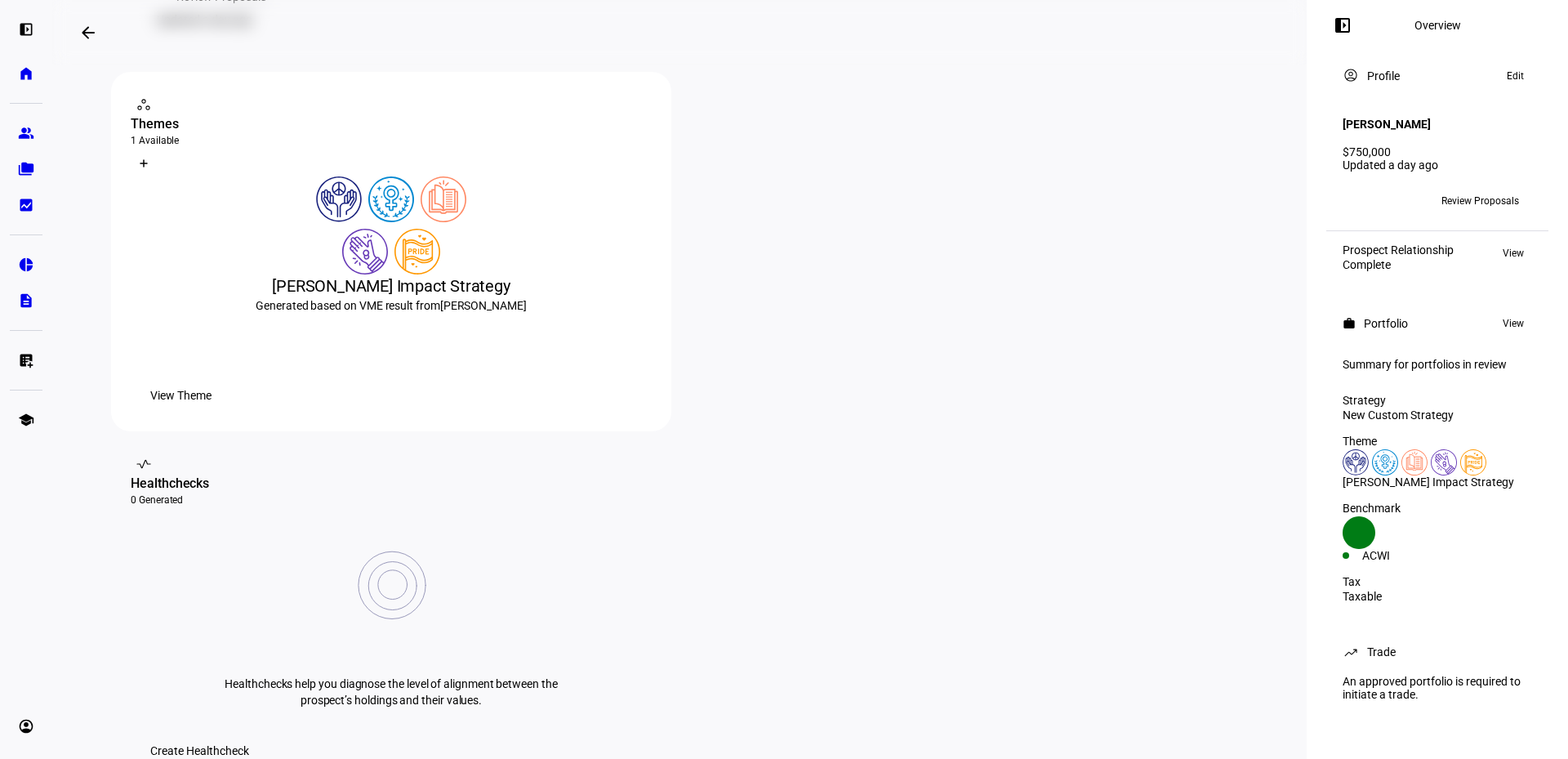
click at [211, 412] on span "View Theme" at bounding box center [181, 396] width 61 height 32
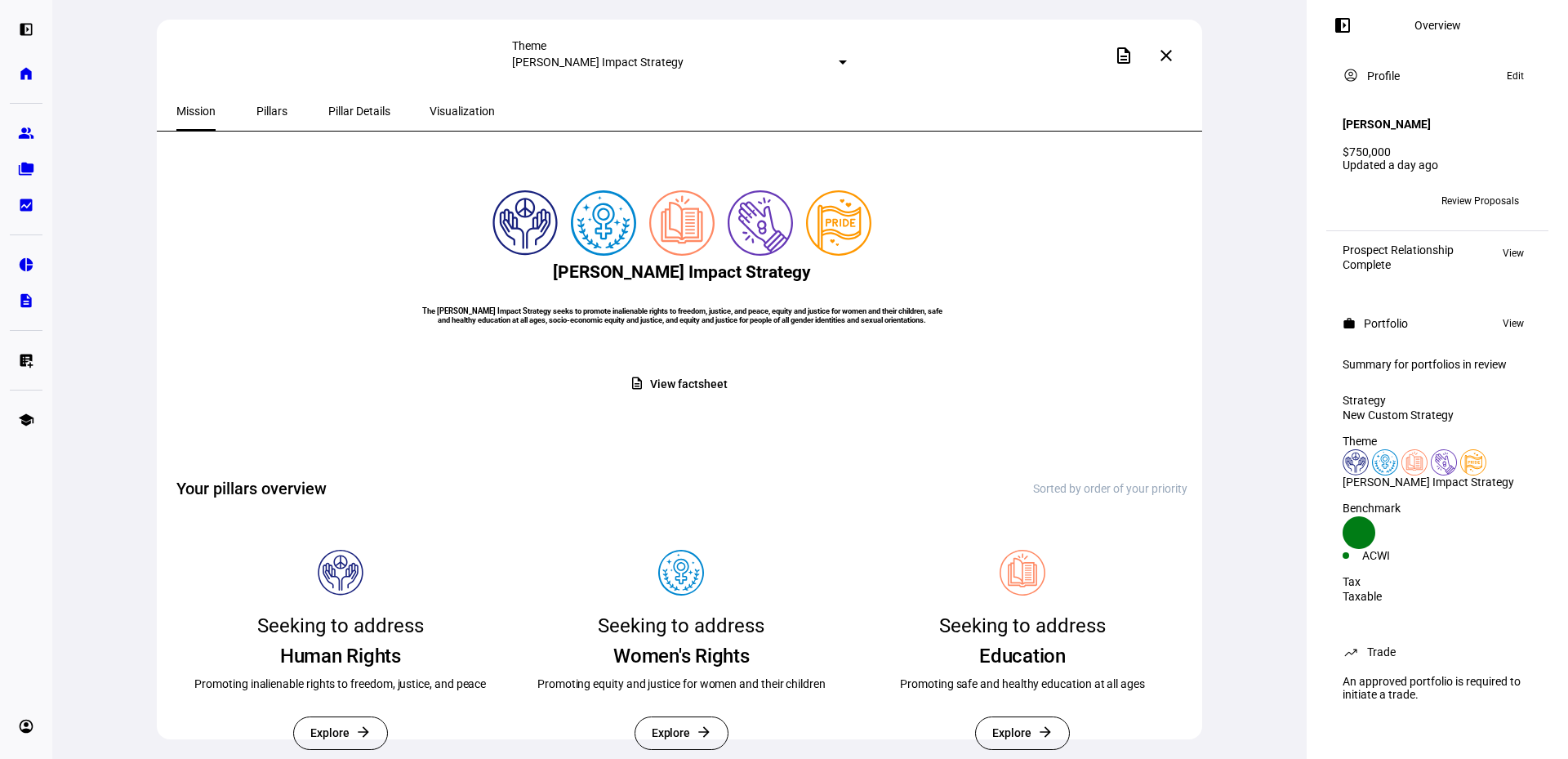
click at [263, 97] on span "Pillars" at bounding box center [272, 112] width 31 height 40
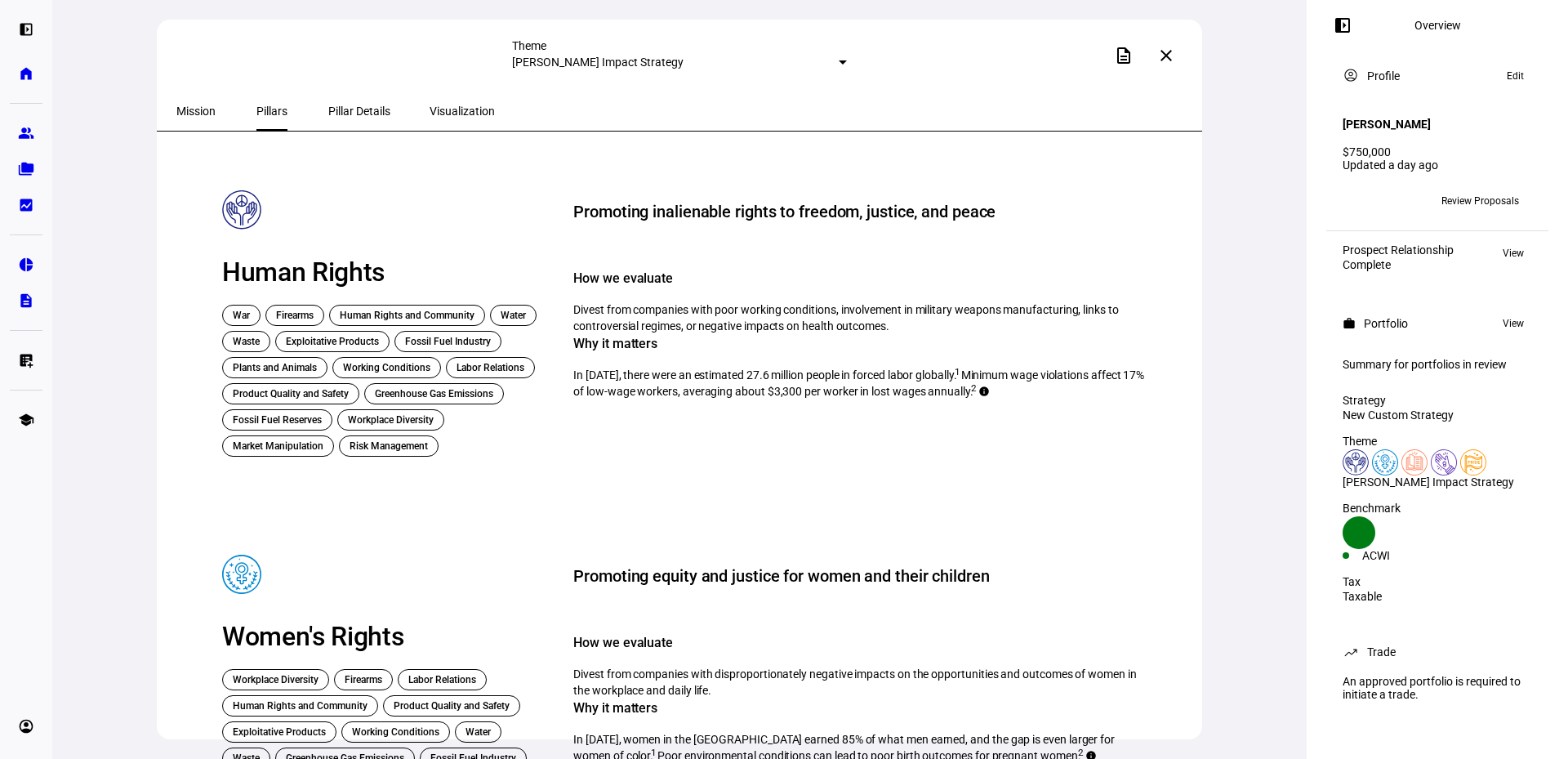
click at [338, 121] on span "Pillar Details" at bounding box center [359, 112] width 62 height 40
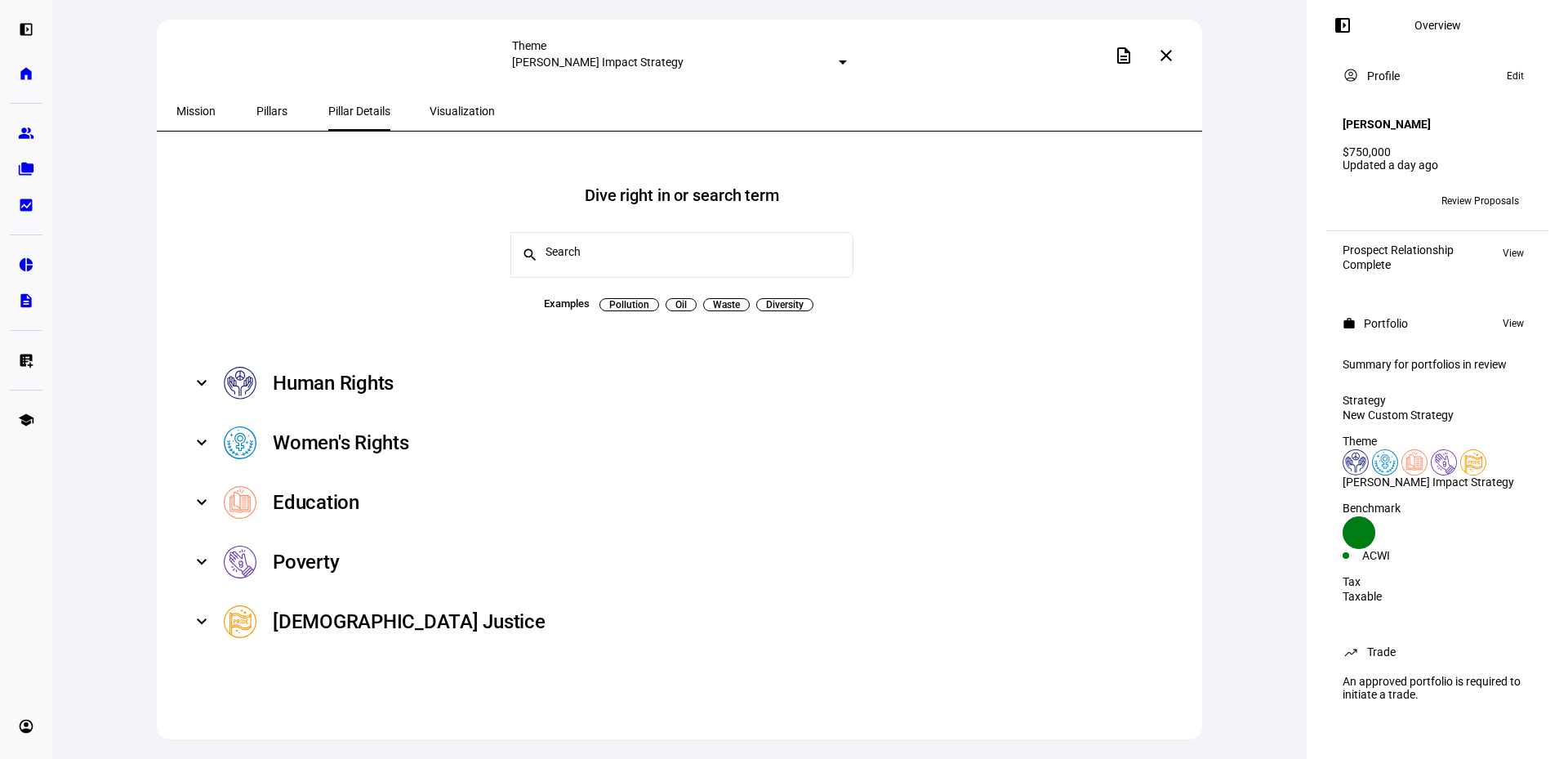
click at [430, 122] on span "Visualization" at bounding box center [462, 112] width 66 height 40
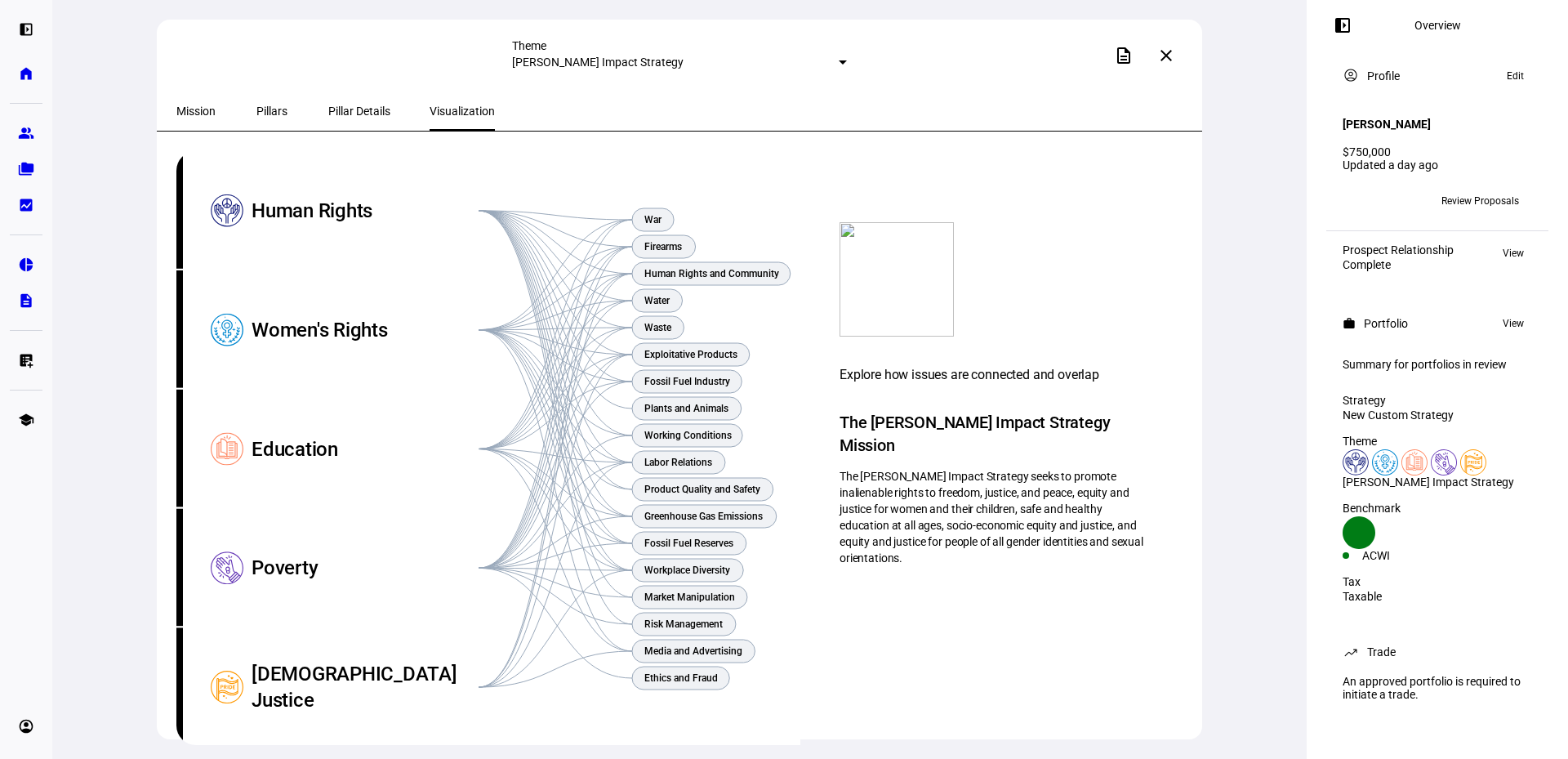
click at [227, 103] on div "Mission" at bounding box center [195, 112] width 78 height 40
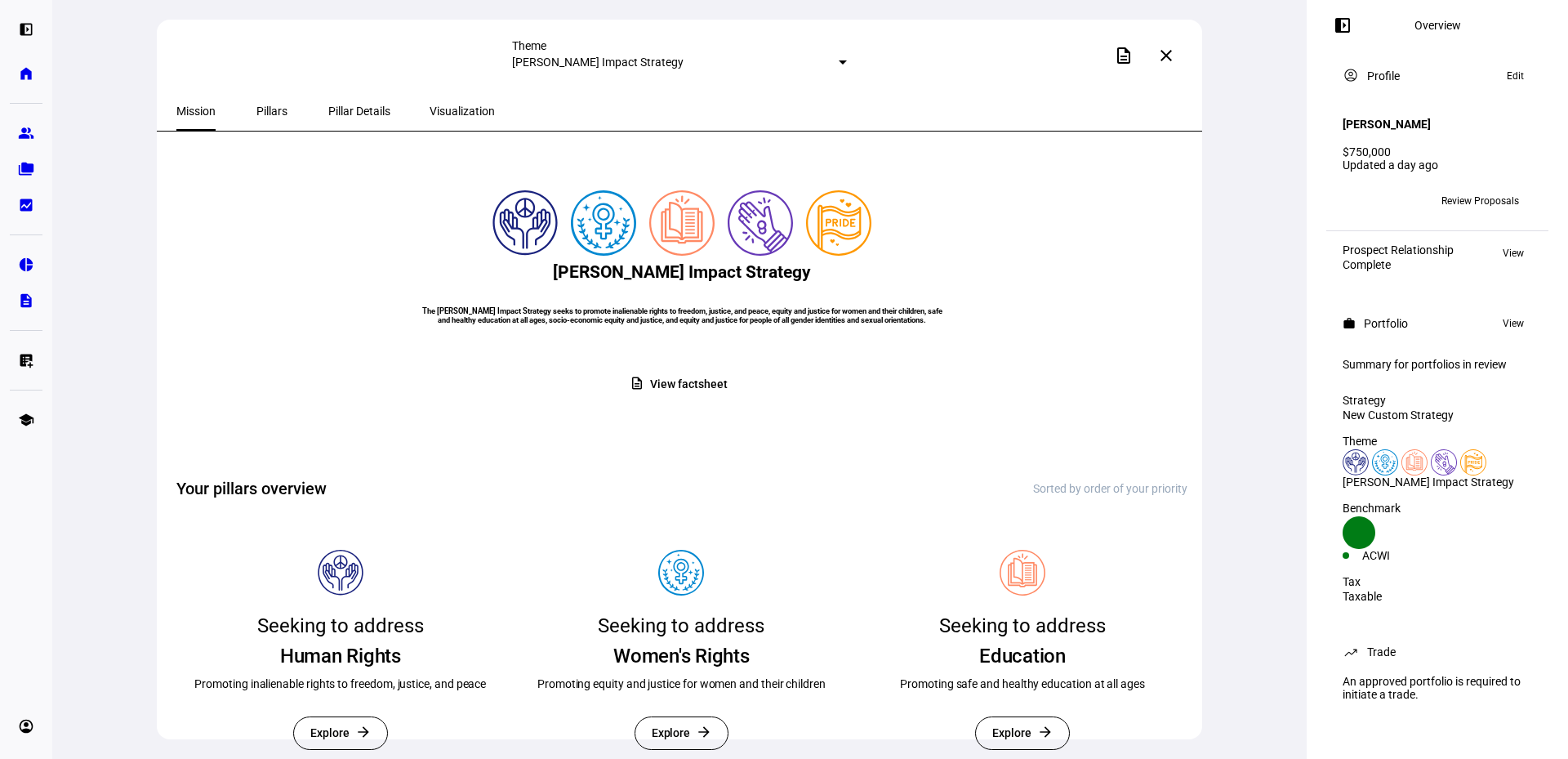
click at [712, 400] on span "View factsheet" at bounding box center [688, 384] width 76 height 31
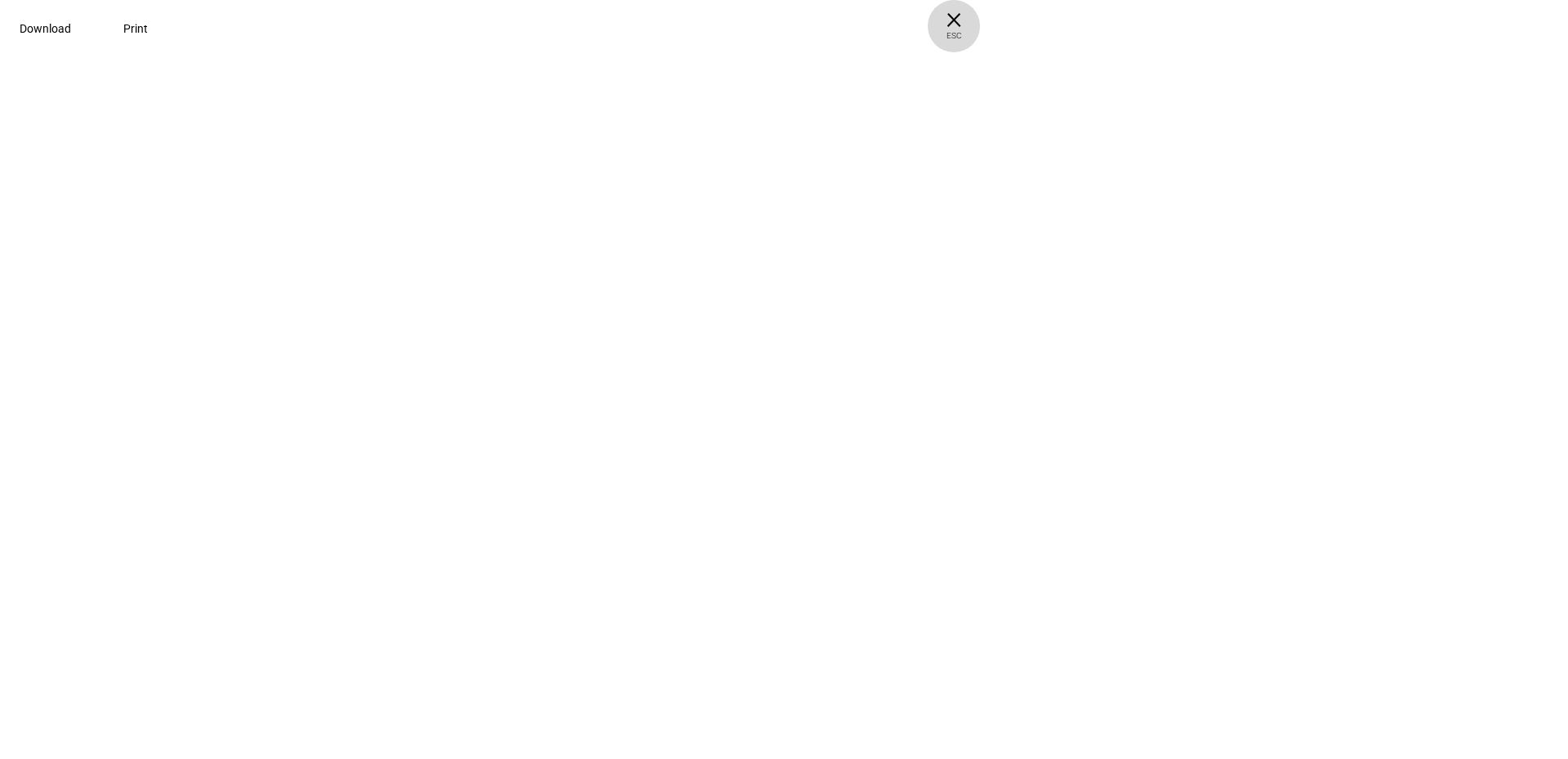
click at [980, 32] on span "ESC" at bounding box center [954, 30] width 52 height 23
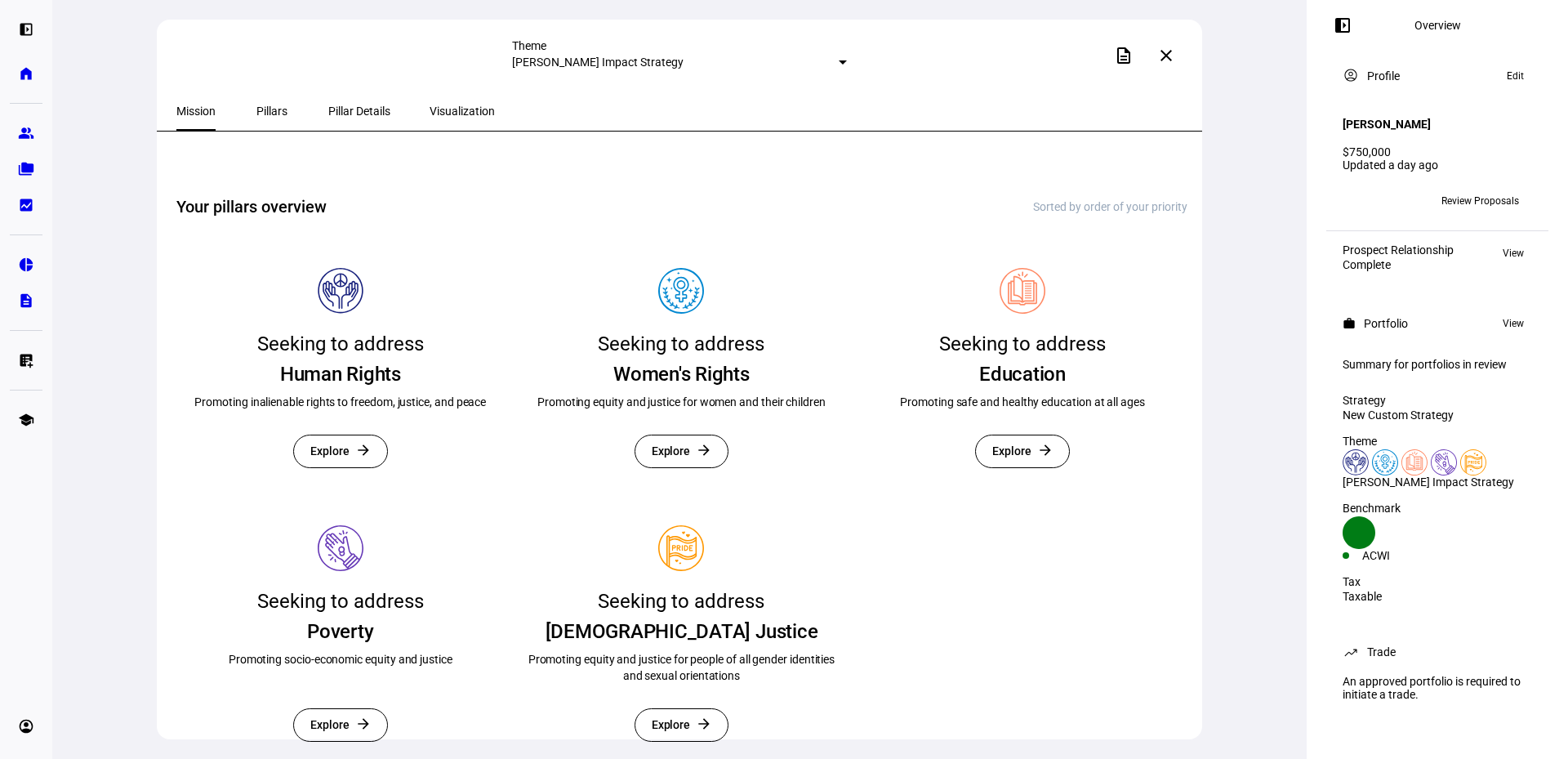
scroll to position [398, 0]
click at [267, 105] on span "Pillars" at bounding box center [272, 111] width 31 height 12
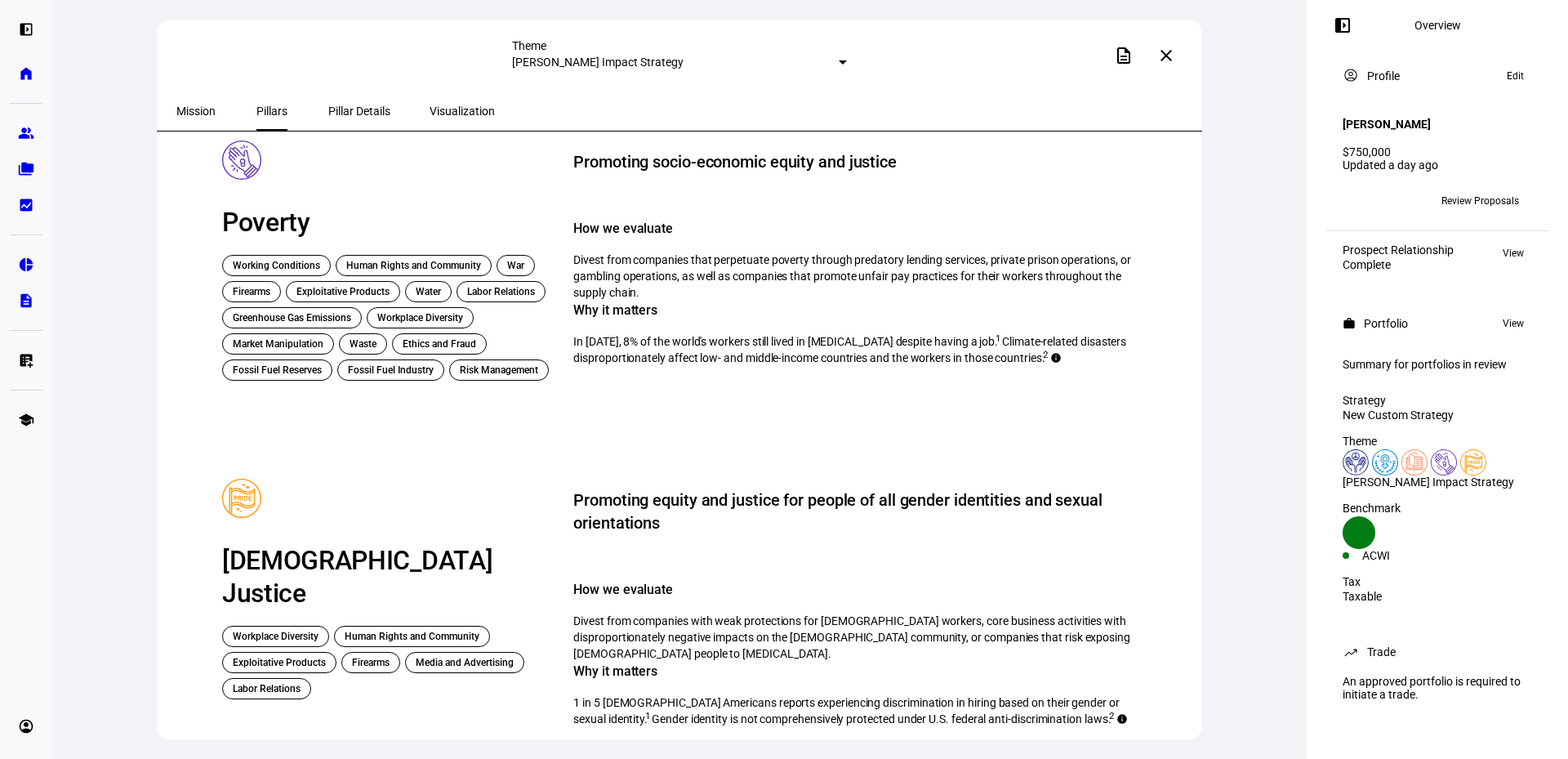
scroll to position [1210, 0]
click at [343, 140] on div "Poverty Working Conditions Human Rights and Community War Firearms Exploitative…" at bounding box center [388, 260] width 370 height 240
click at [350, 105] on span "Pillar Details" at bounding box center [359, 111] width 62 height 12
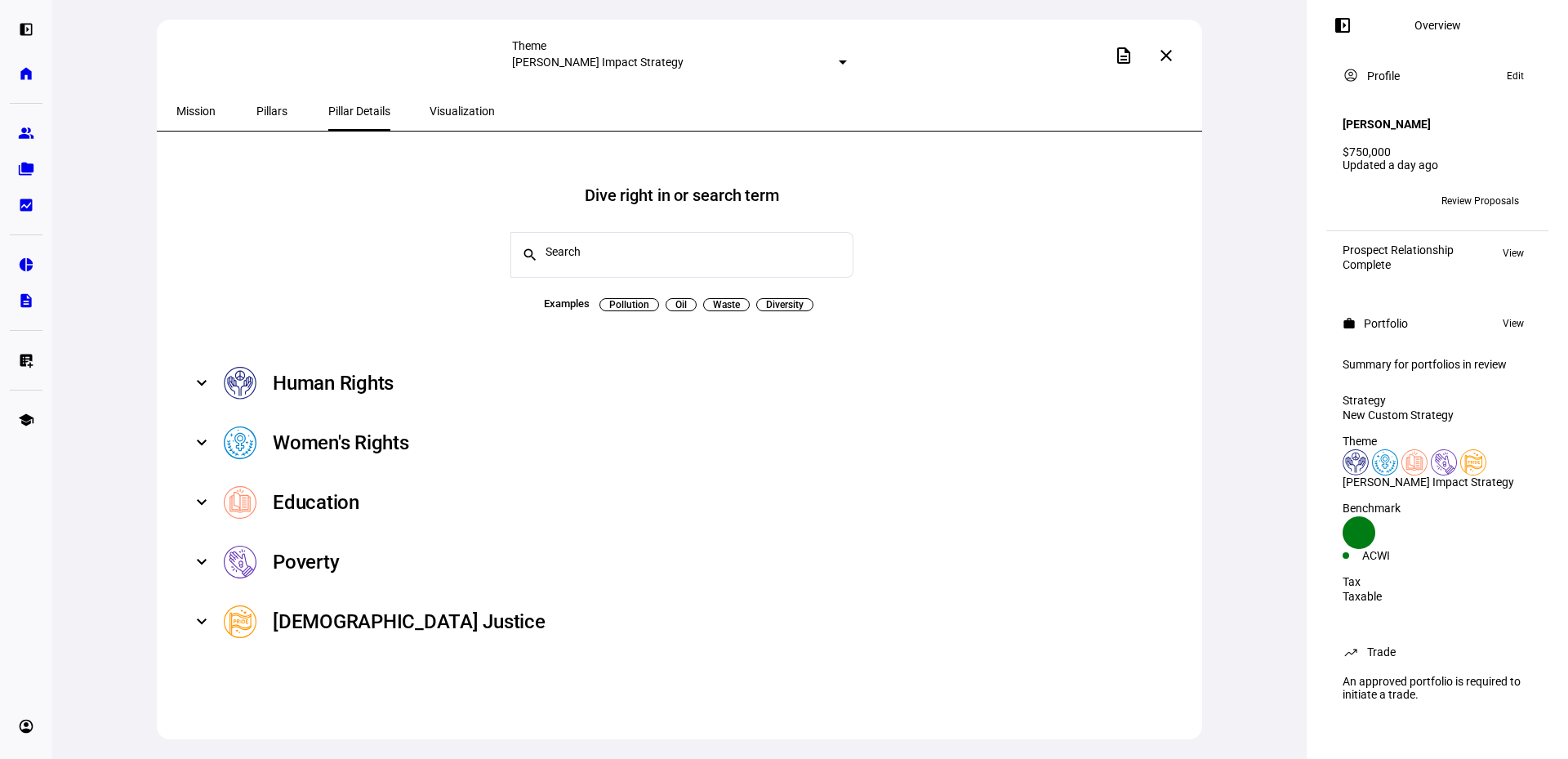
click at [440, 113] on span "Visualization" at bounding box center [462, 111] width 66 height 12
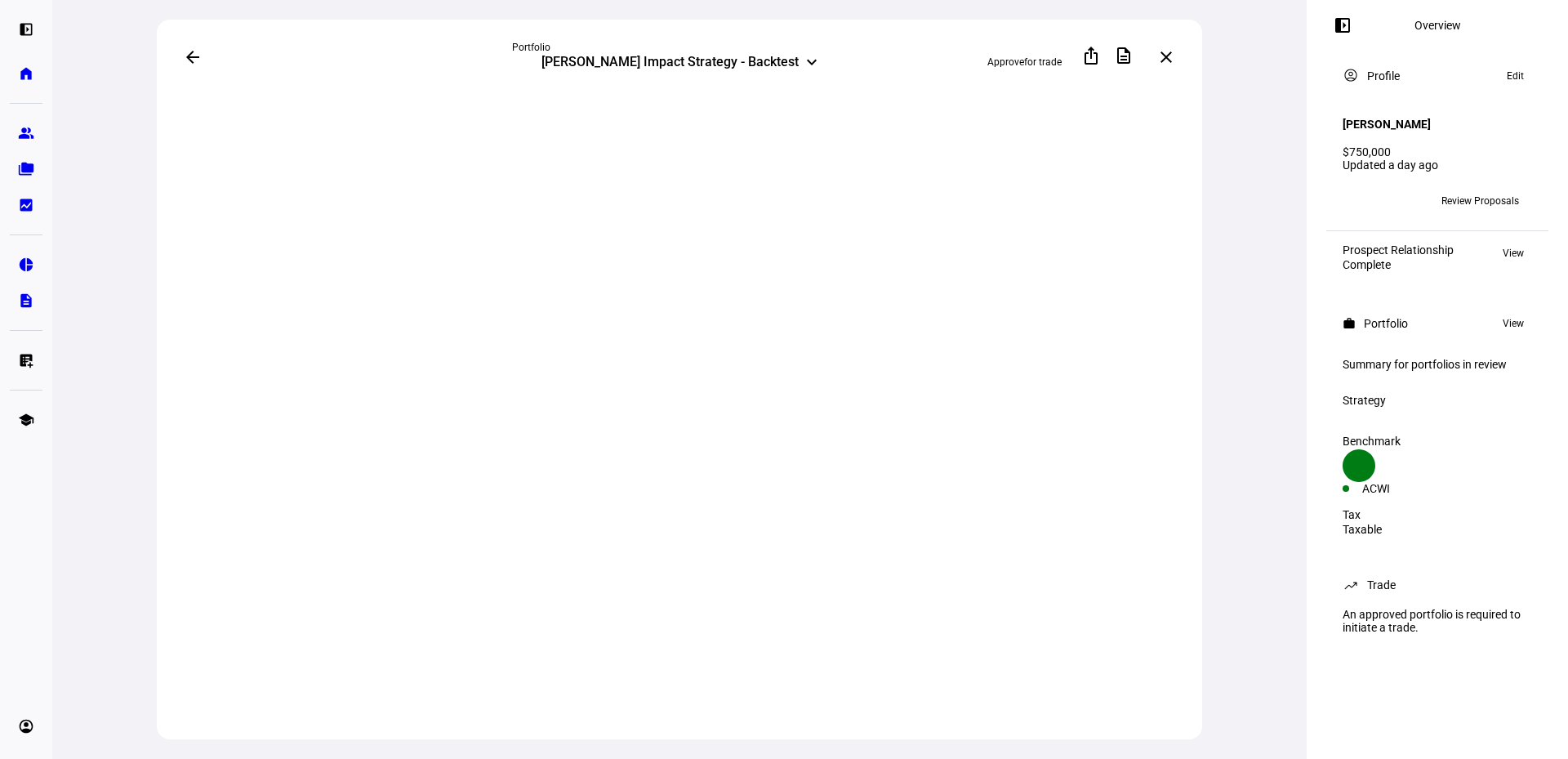
click at [744, 64] on div "[PERSON_NAME] Impact Strategy - Backtest" at bounding box center [670, 64] width 257 height 20
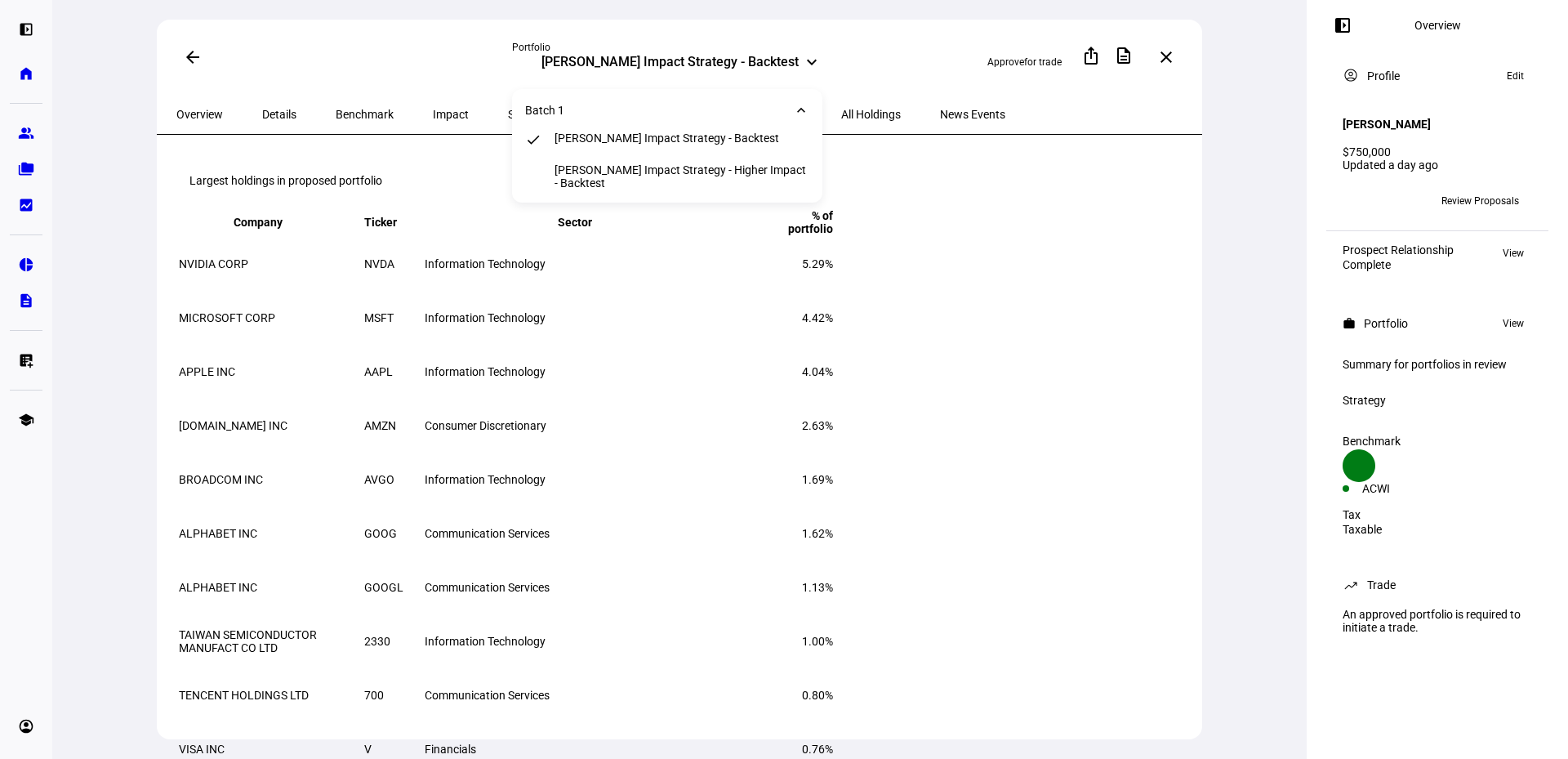
click at [660, 174] on div "[PERSON_NAME] Impact Strategy - Higher Impact - Backtest" at bounding box center [682, 176] width 254 height 26
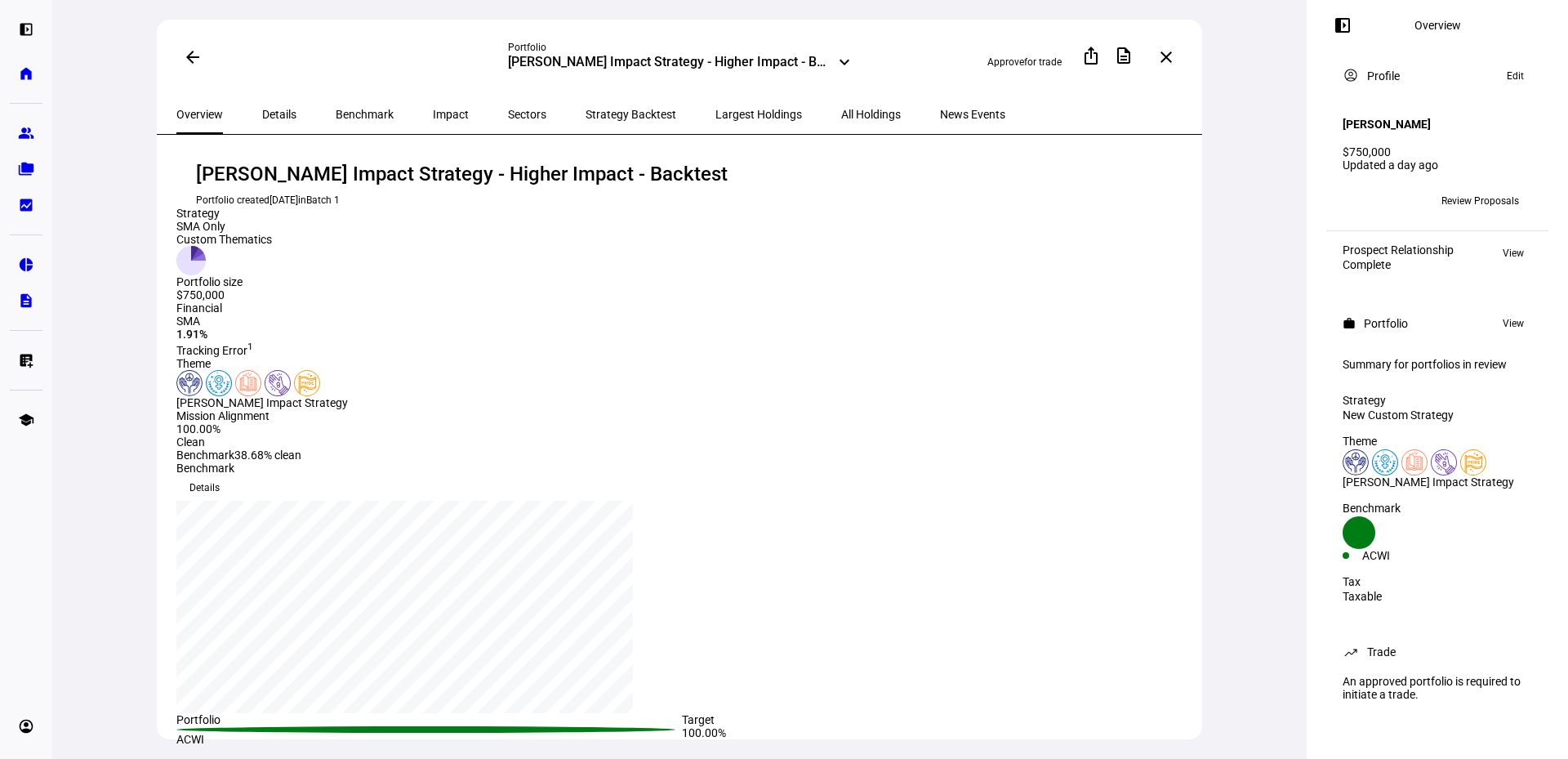
click at [716, 117] on span "Largest Holdings" at bounding box center [759, 114] width 86 height 12
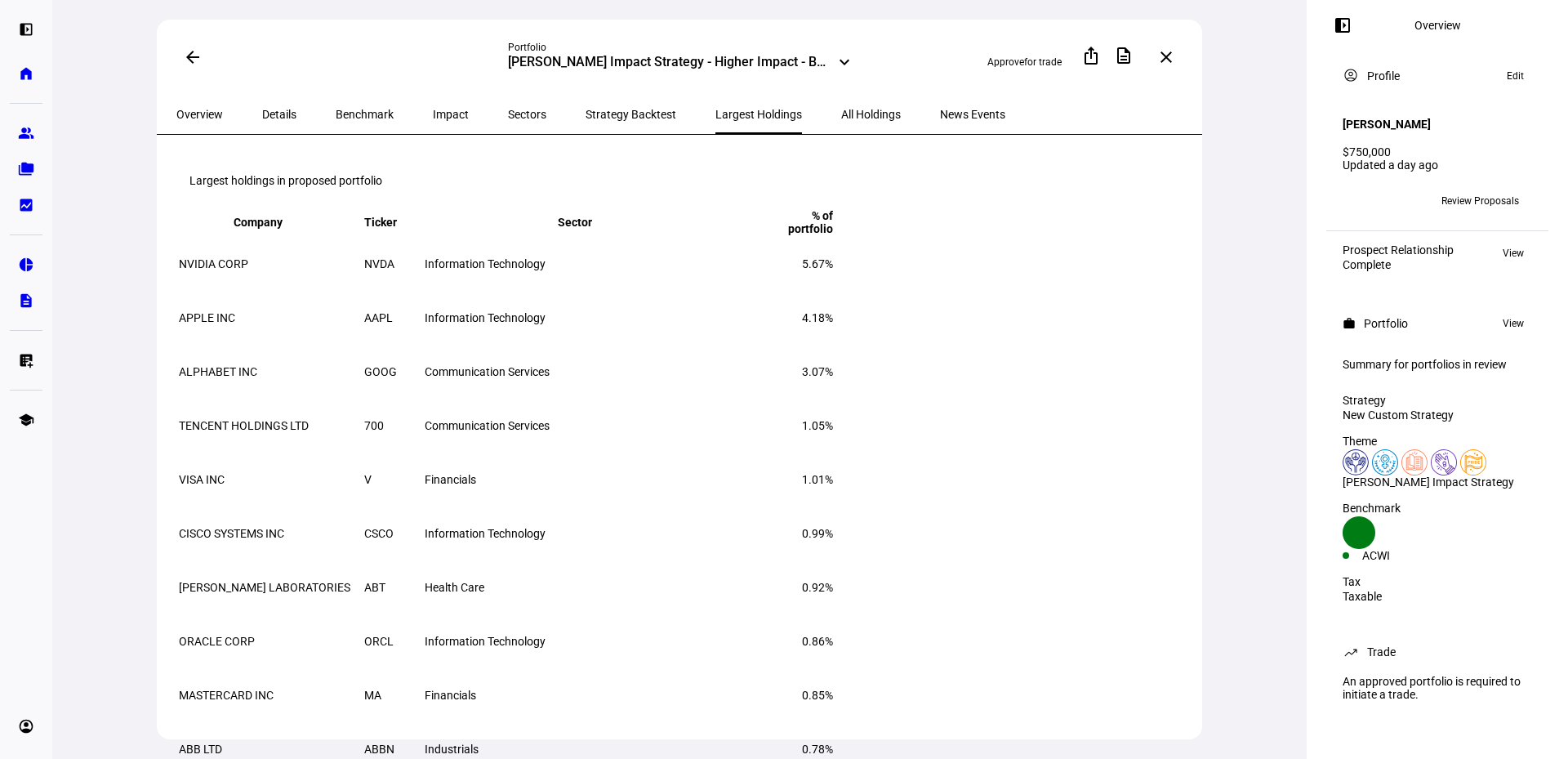
click at [432, 103] on span "Impact" at bounding box center [450, 114] width 36 height 40
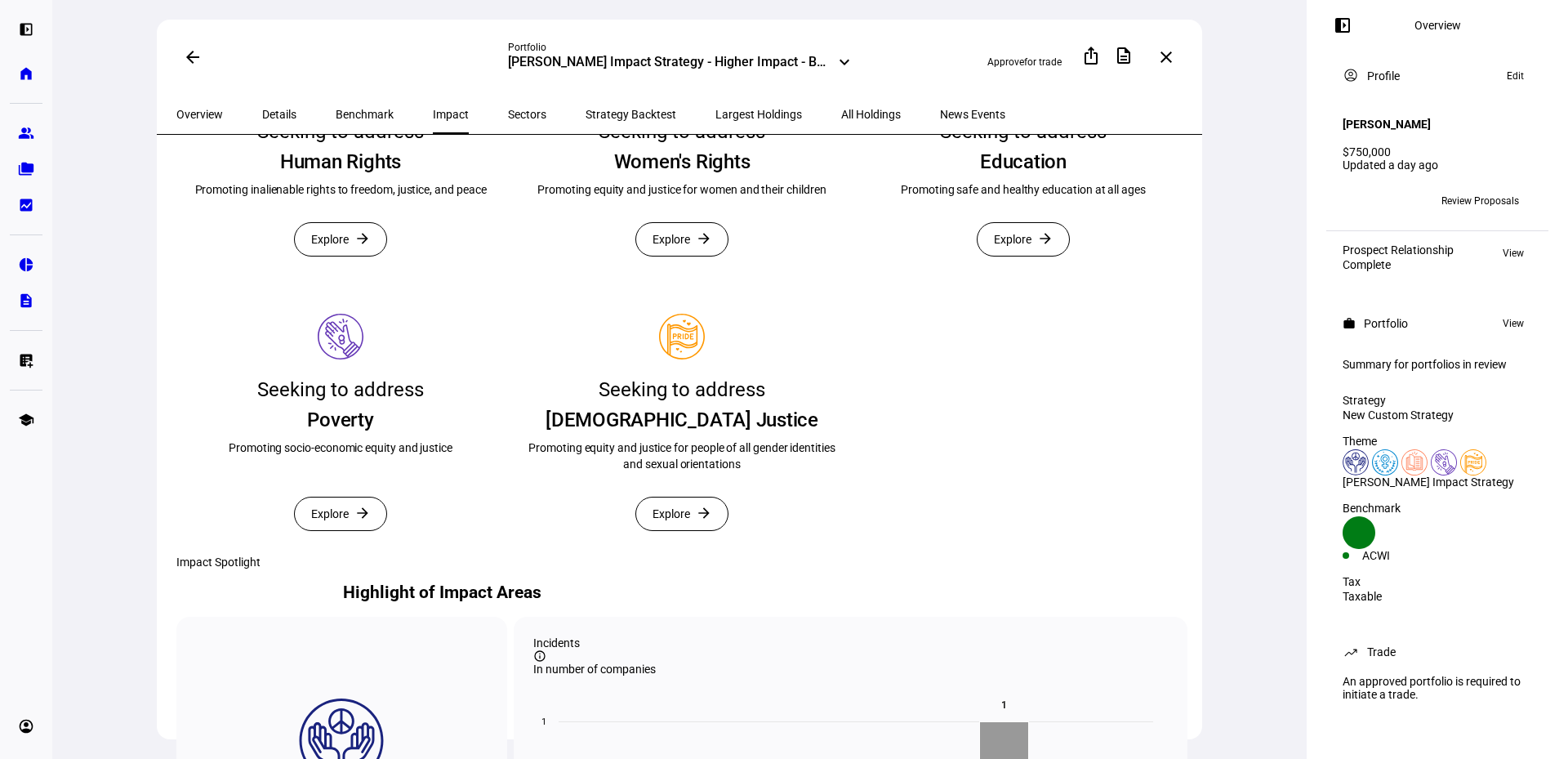
scroll to position [408, 0]
click at [508, 109] on span "Sectors" at bounding box center [527, 114] width 39 height 12
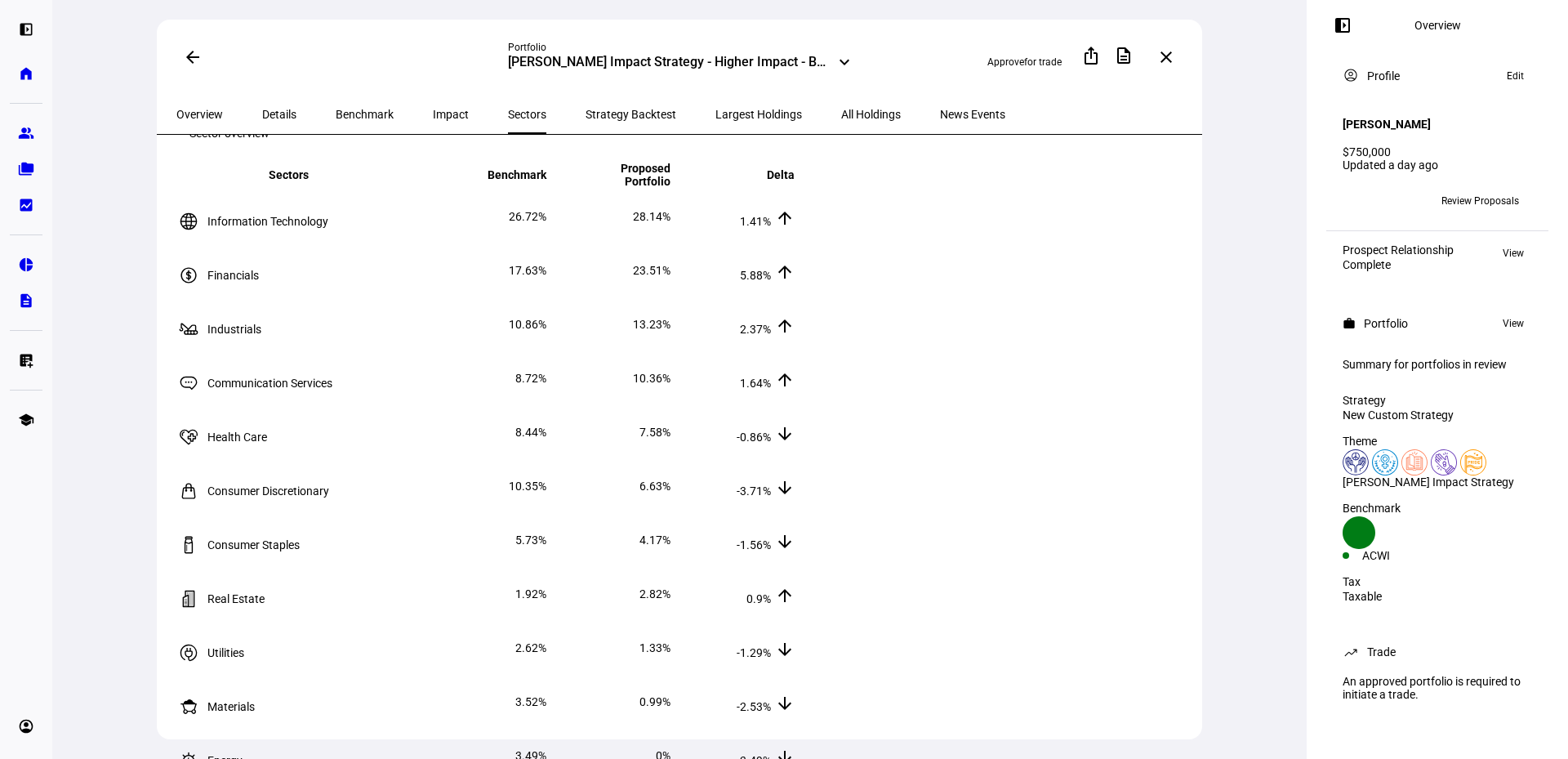
scroll to position [82, 0]
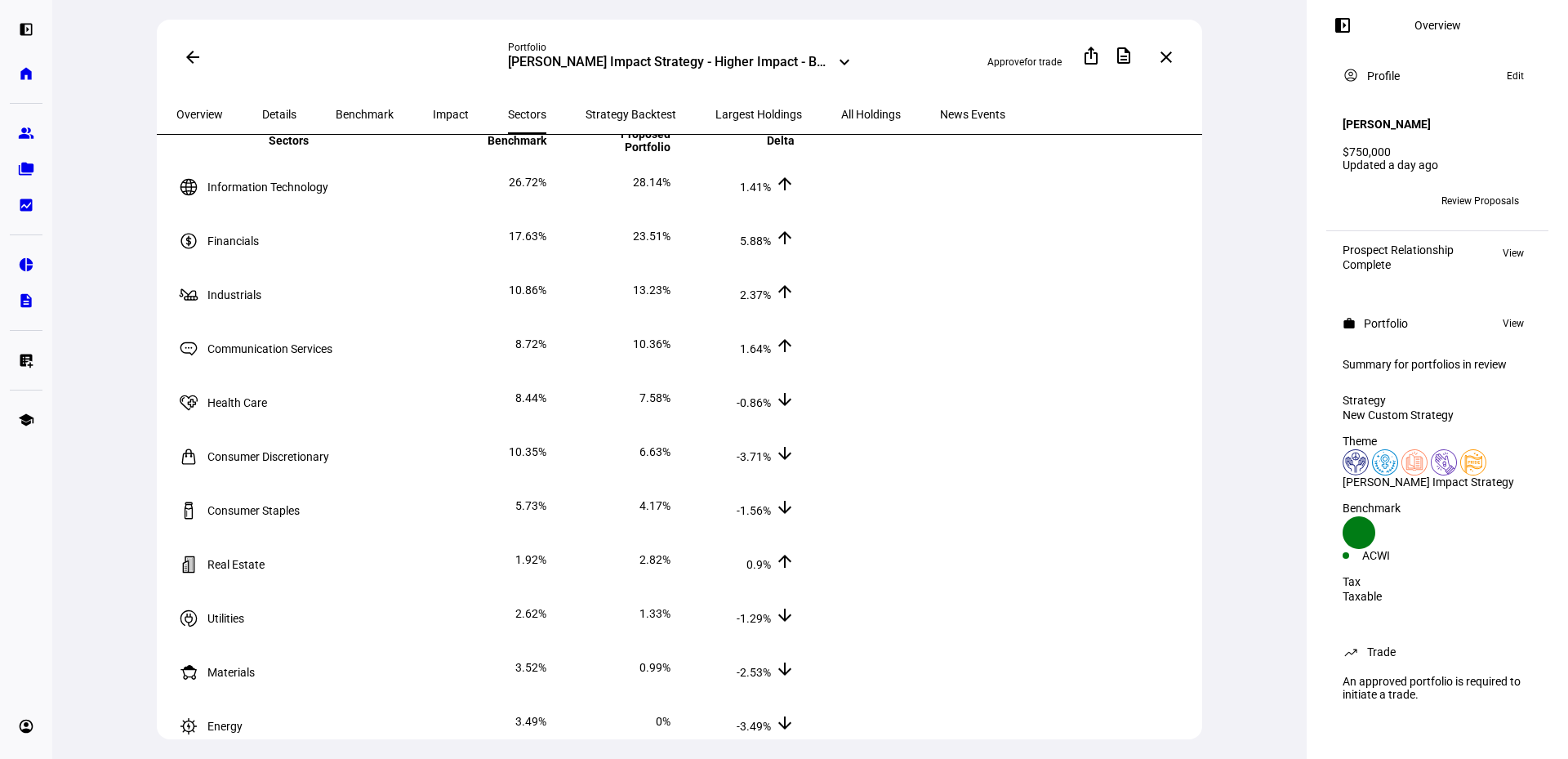
click at [268, 103] on span "Details" at bounding box center [280, 114] width 34 height 40
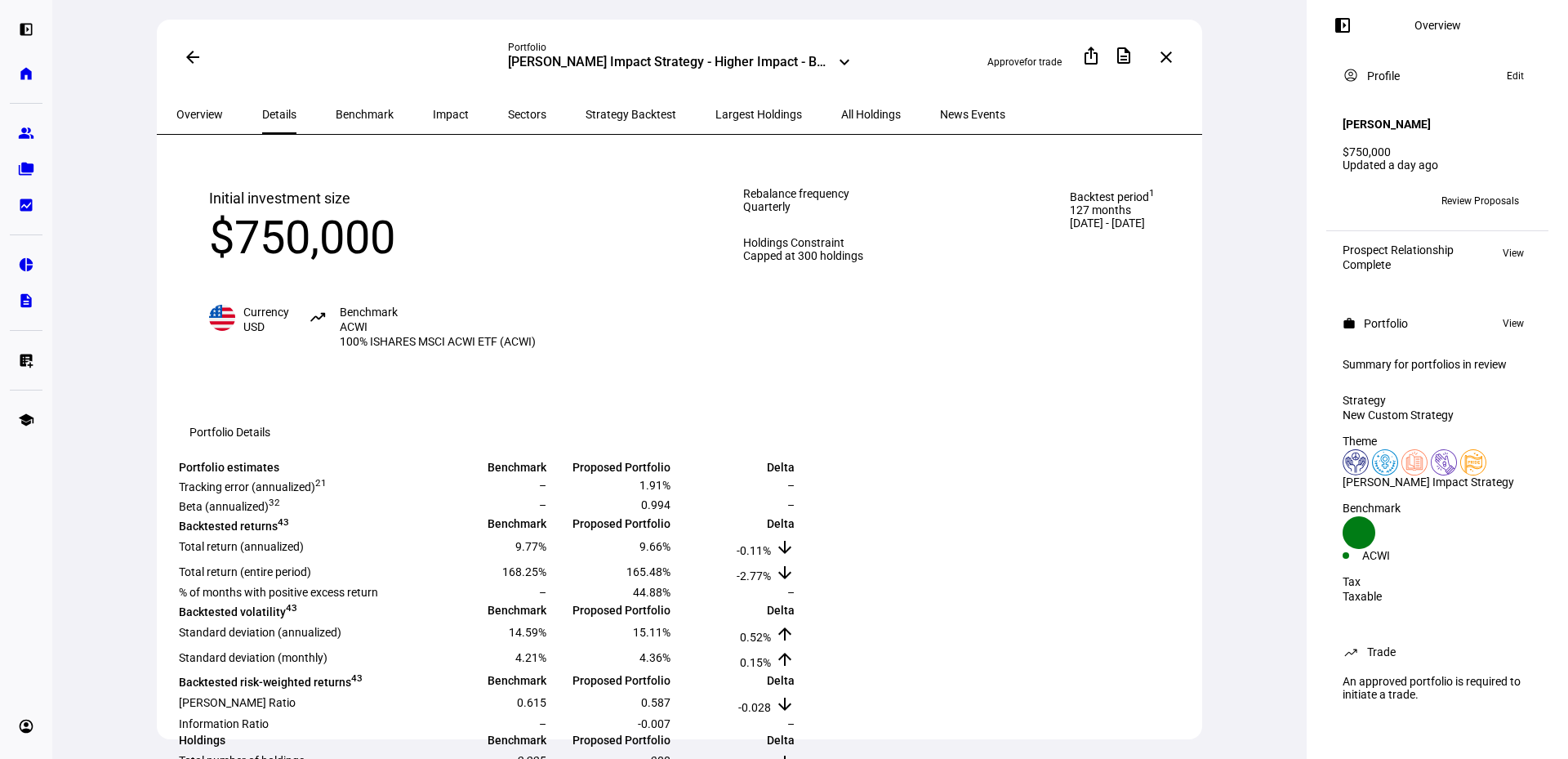
click at [197, 55] on span at bounding box center [193, 58] width 40 height 40
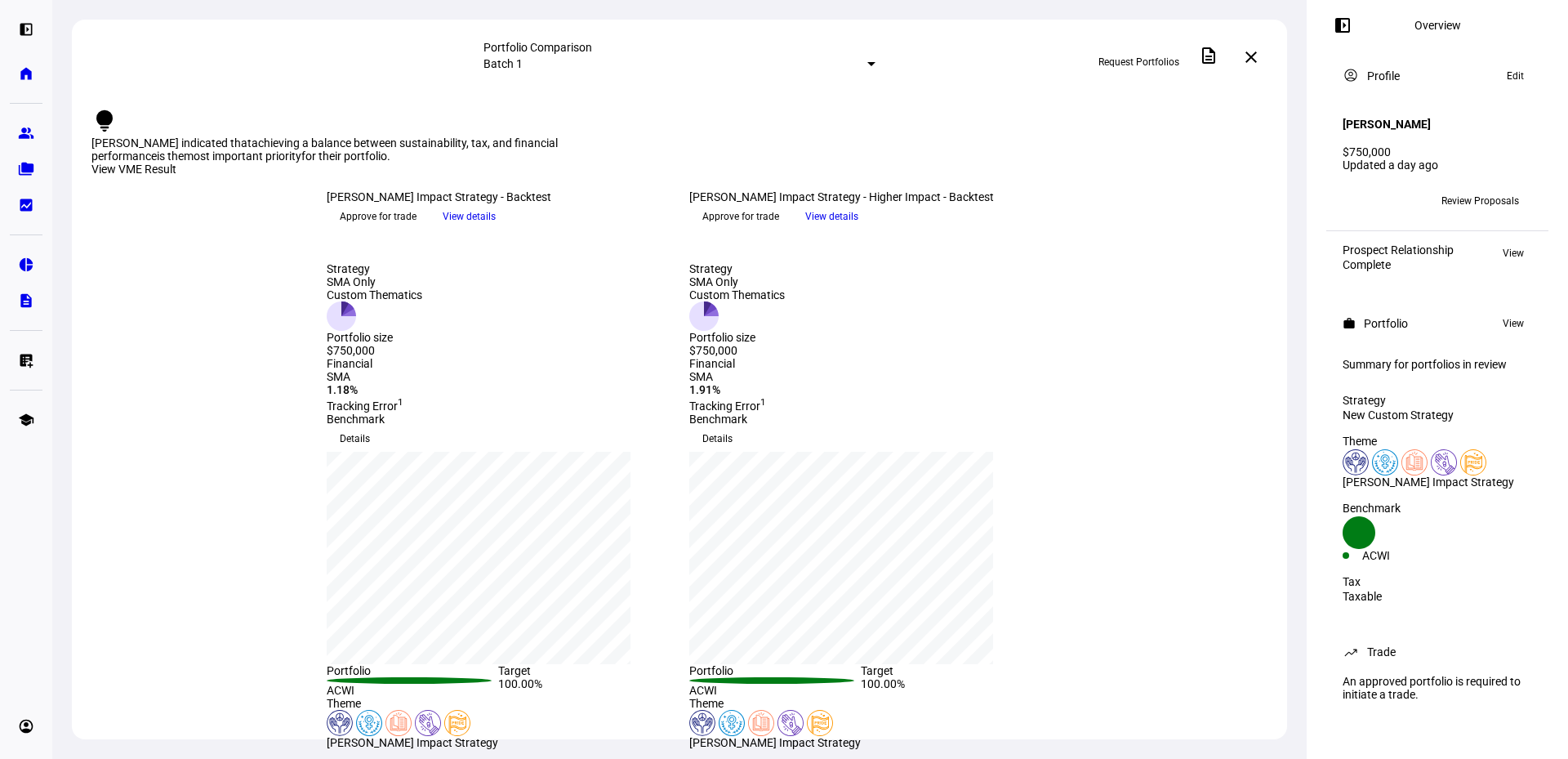
scroll to position [164, 0]
